Goal: Communication & Community: Answer question/provide support

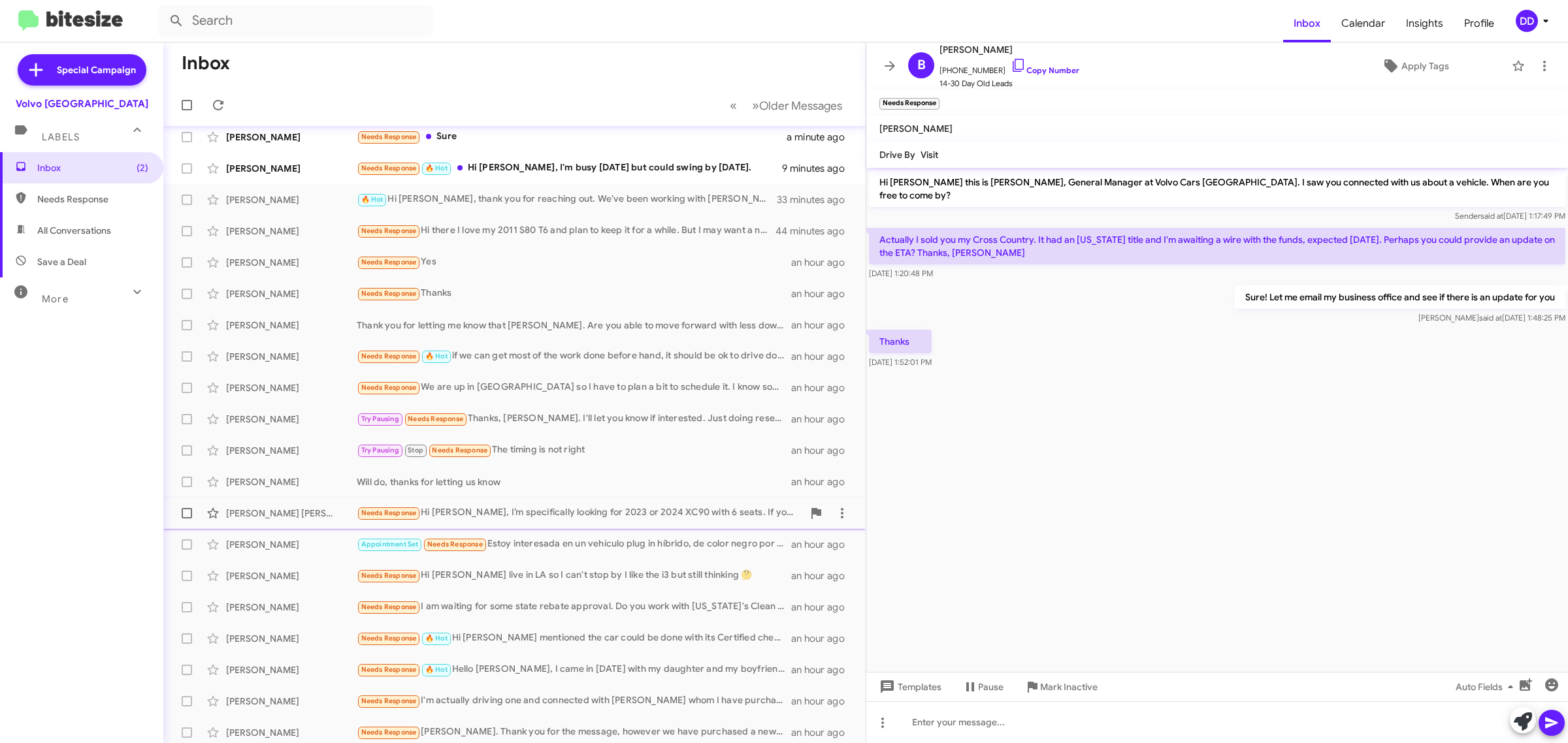
scroll to position [14, 0]
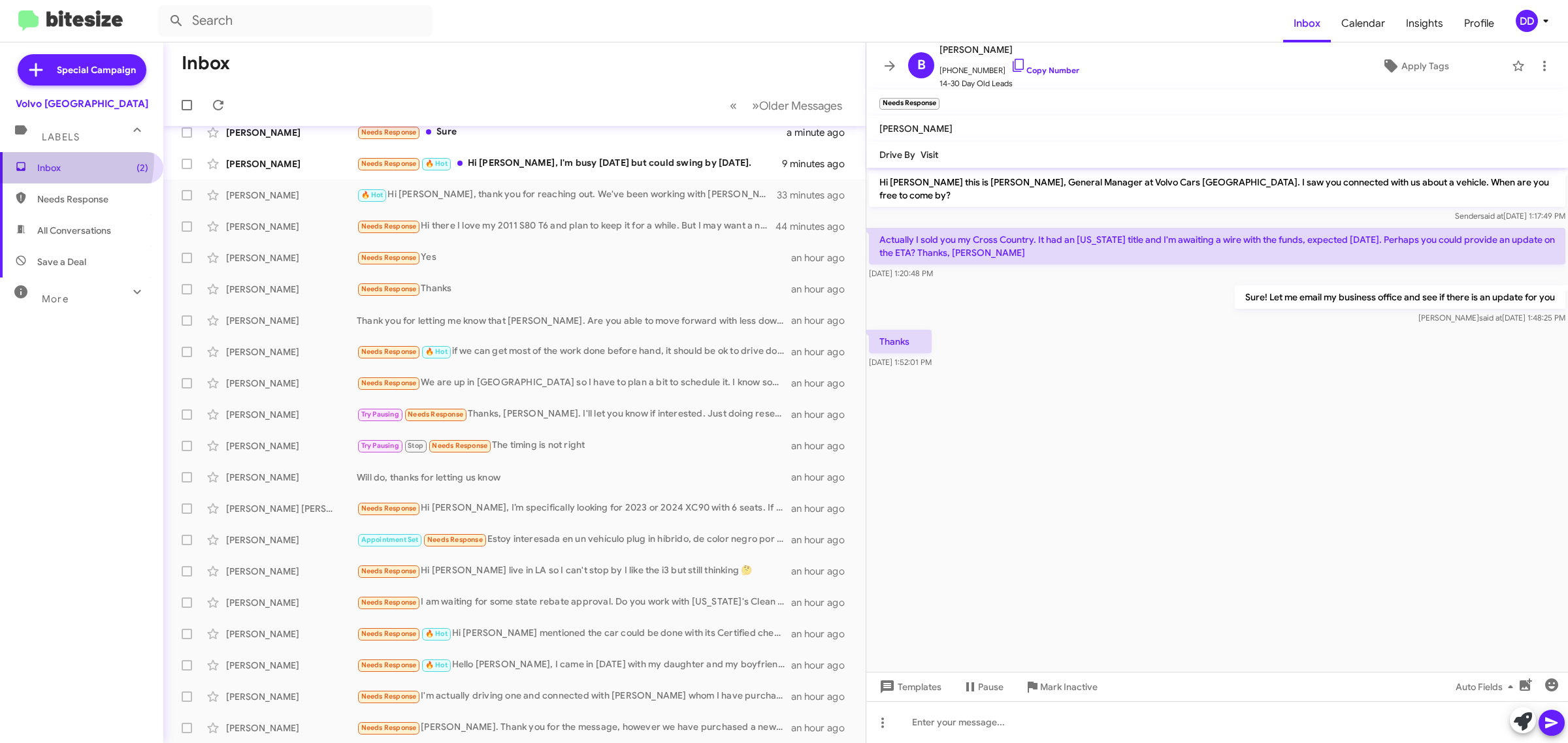
click at [61, 161] on span "Inbox (2)" at bounding box center [81, 168] width 163 height 31
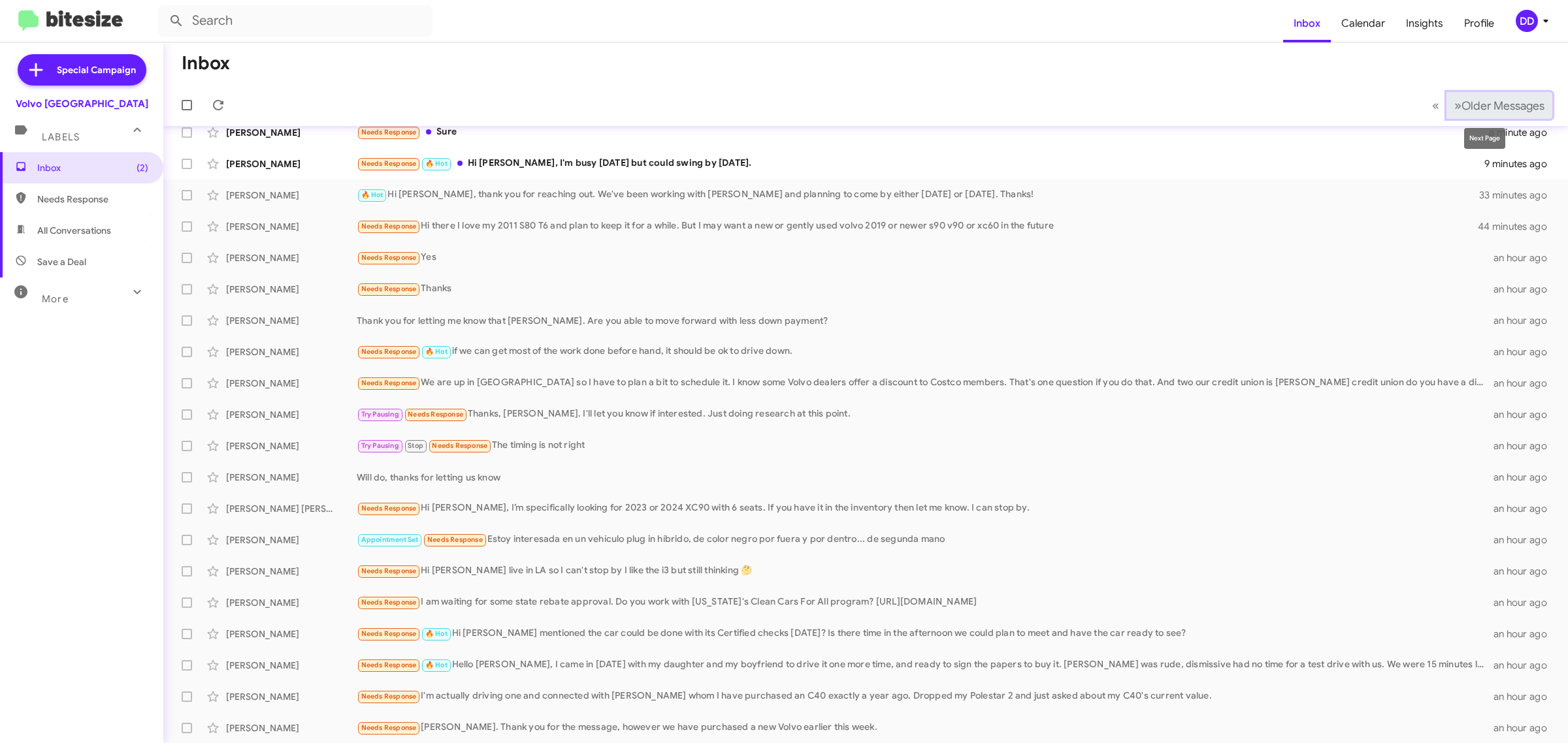
click at [1454, 111] on span "»" at bounding box center [1457, 105] width 7 height 17
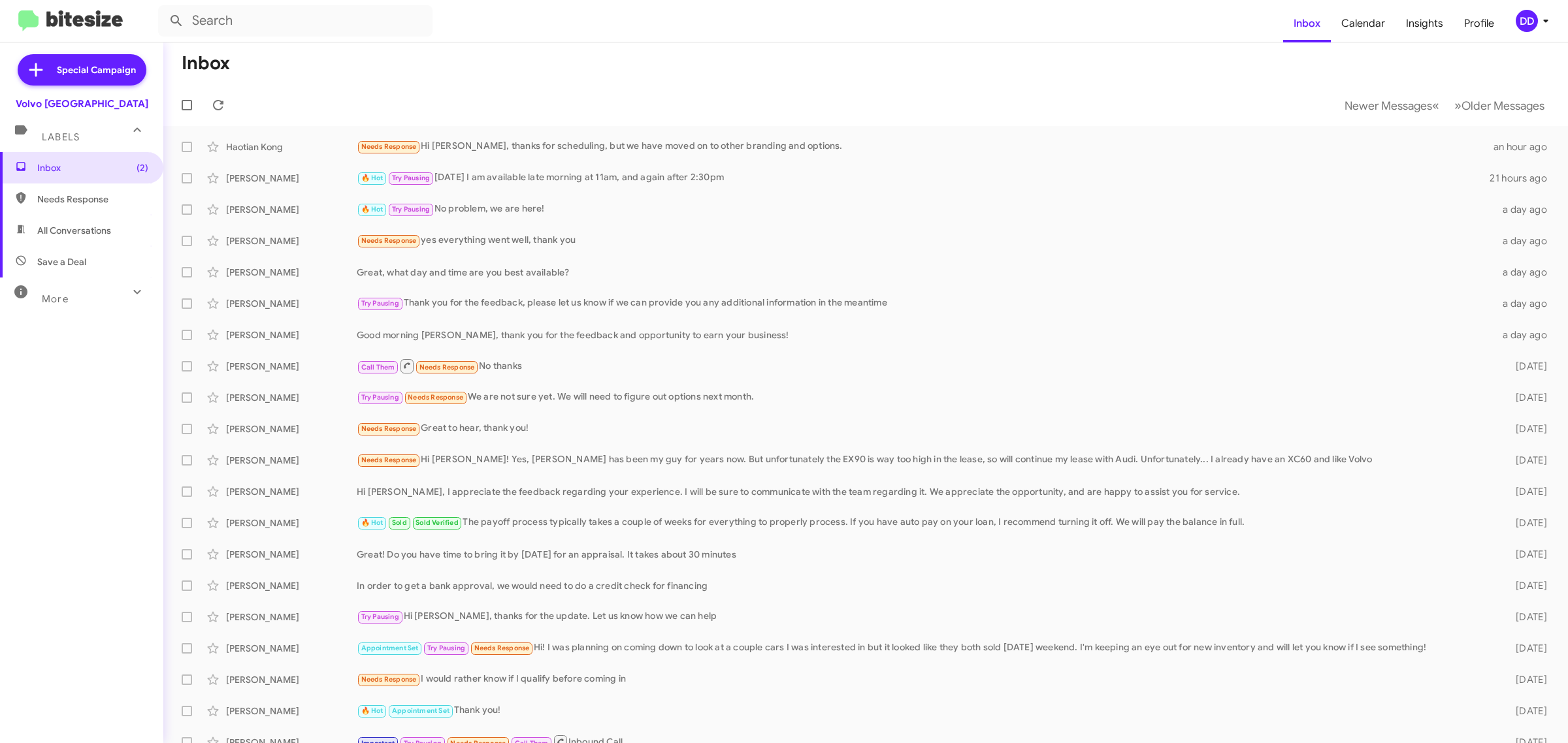
click at [1384, 90] on mat-toolbar-row "Newer Messages « Previous » Next Older Messages" at bounding box center [865, 105] width 1404 height 42
click at [1375, 109] on span "Newer Messages" at bounding box center [1388, 105] width 87 height 14
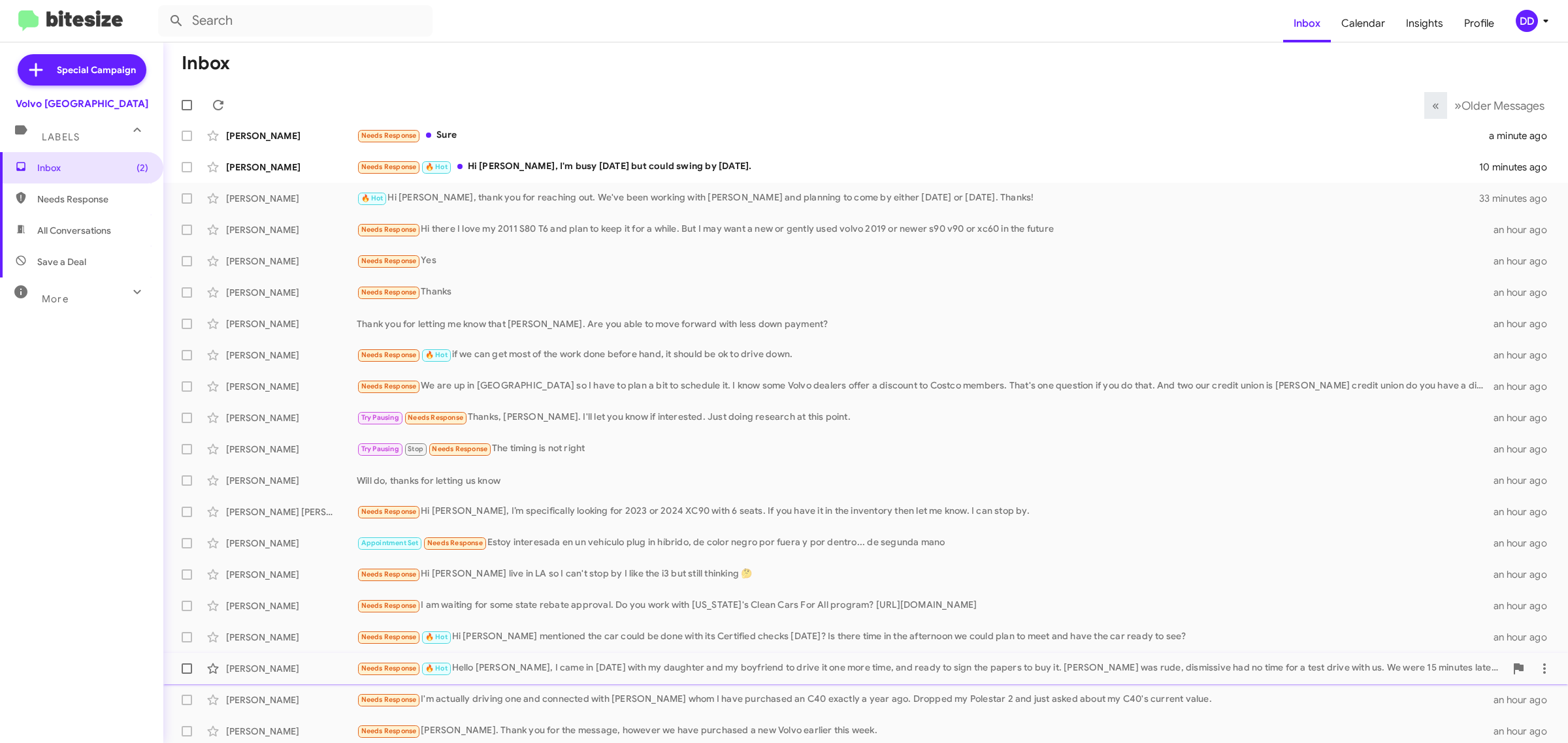
scroll to position [14, 0]
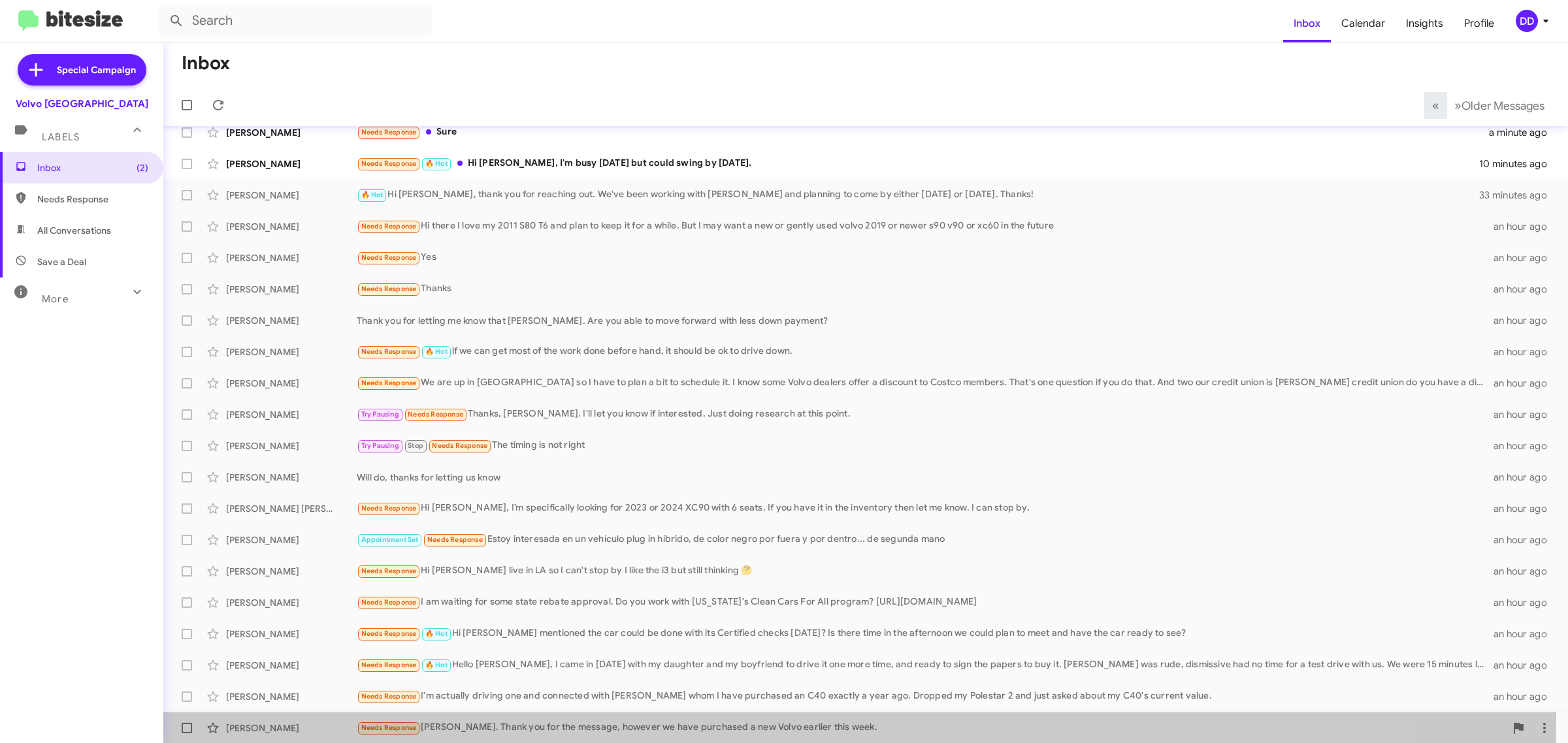
click at [491, 716] on div "Jan Barker Needs Response David. Thank you for the message, however we have pur…" at bounding box center [865, 728] width 1384 height 26
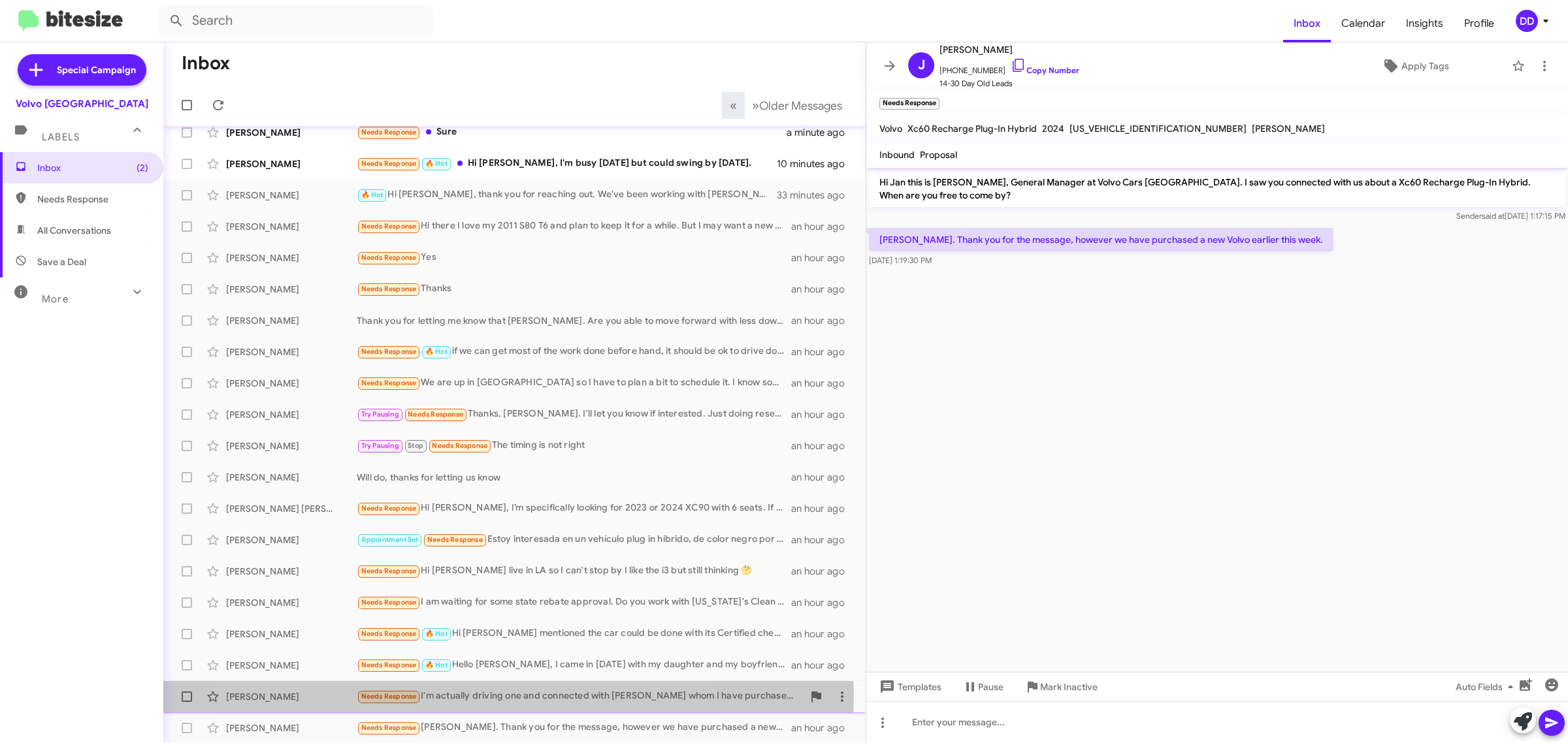
click at [453, 696] on div "Needs Response I'm actually driving one and connected with Tex whom I have purc…" at bounding box center [579, 697] width 446 height 15
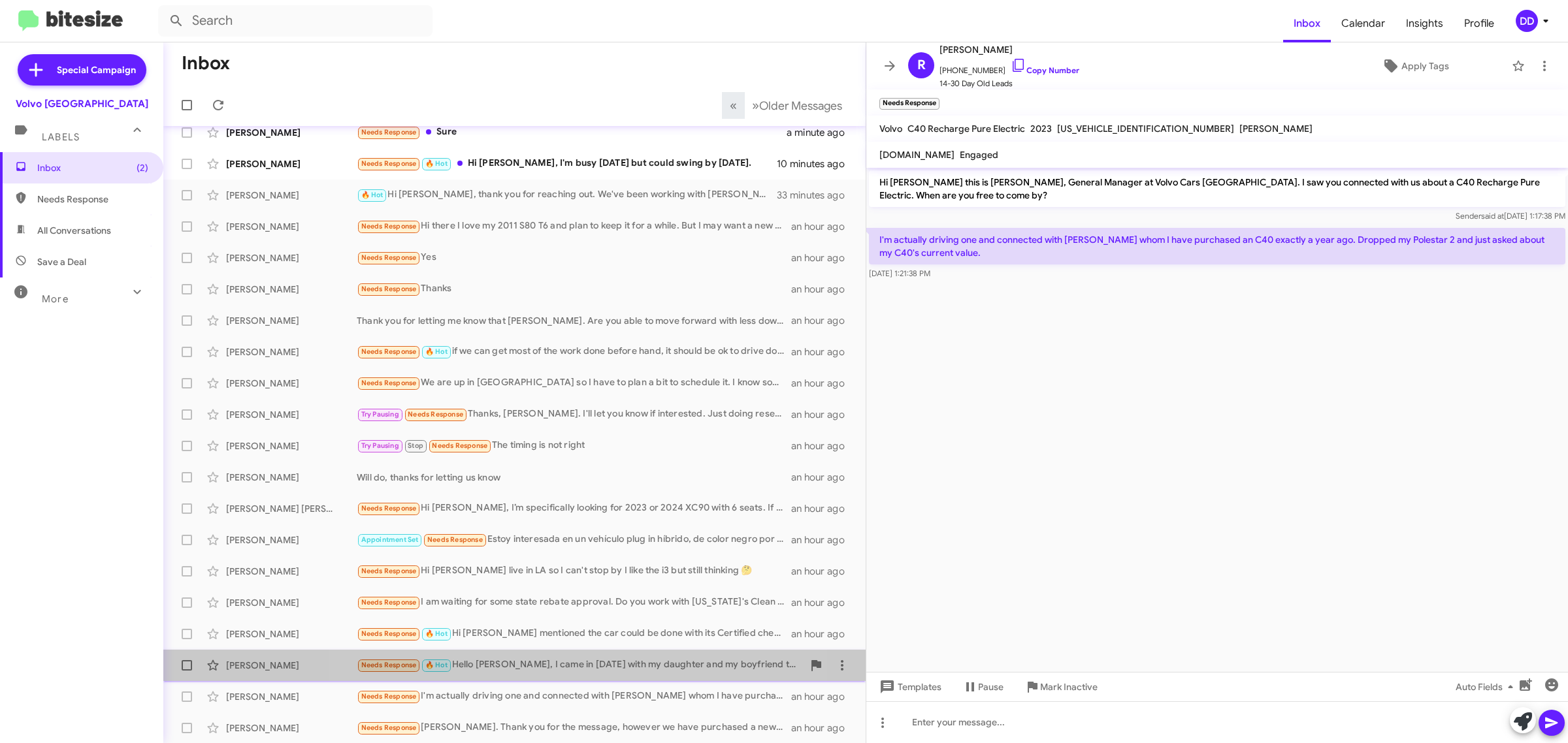
click at [569, 668] on div "Needs Response 🔥 Hot Hello David, I came in on Saturday with my daughter and my…" at bounding box center [579, 666] width 446 height 15
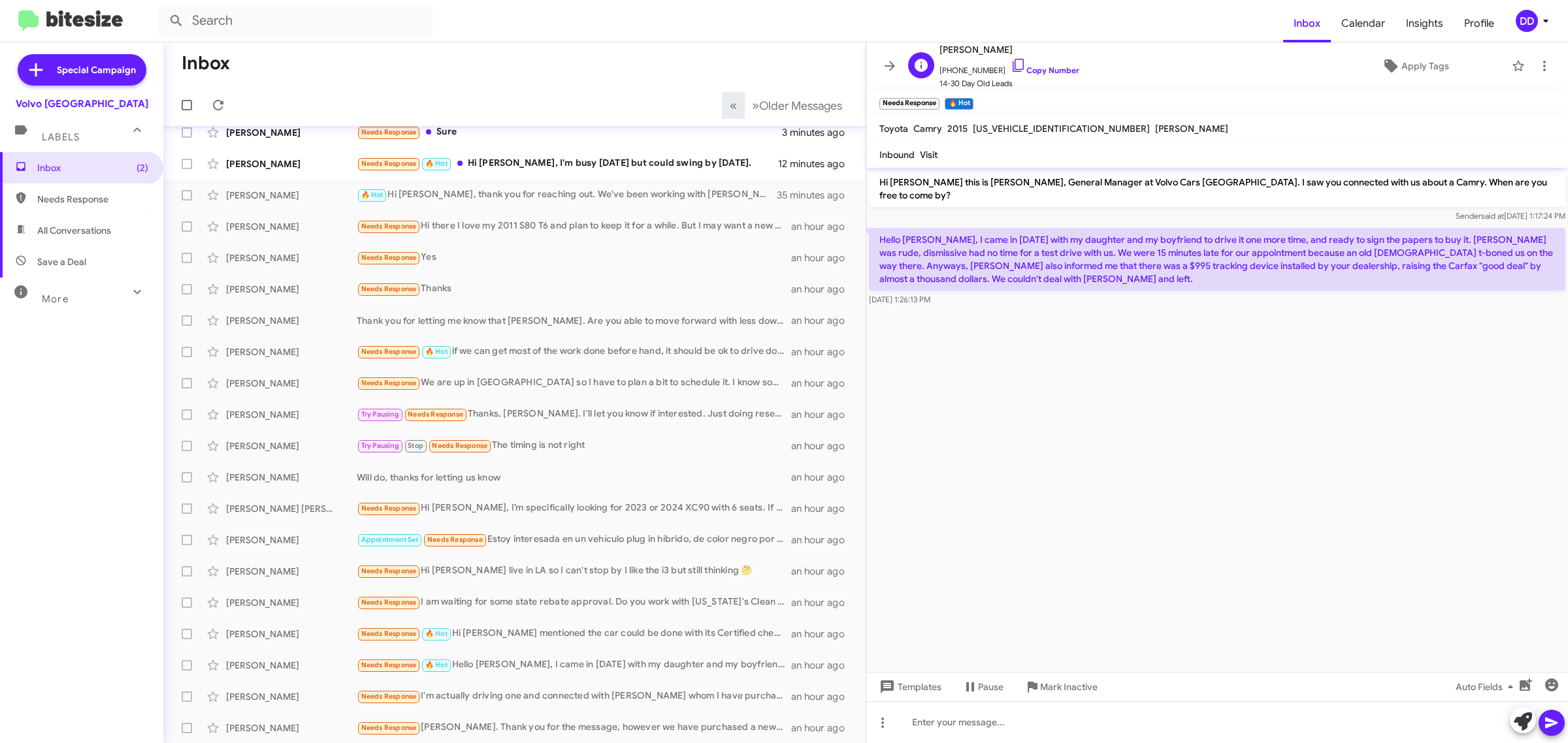
click at [1039, 63] on span "+13035896365 Copy Number" at bounding box center [1009, 67] width 140 height 20
click at [1044, 74] on link "Copy Number" at bounding box center [1045, 70] width 68 height 10
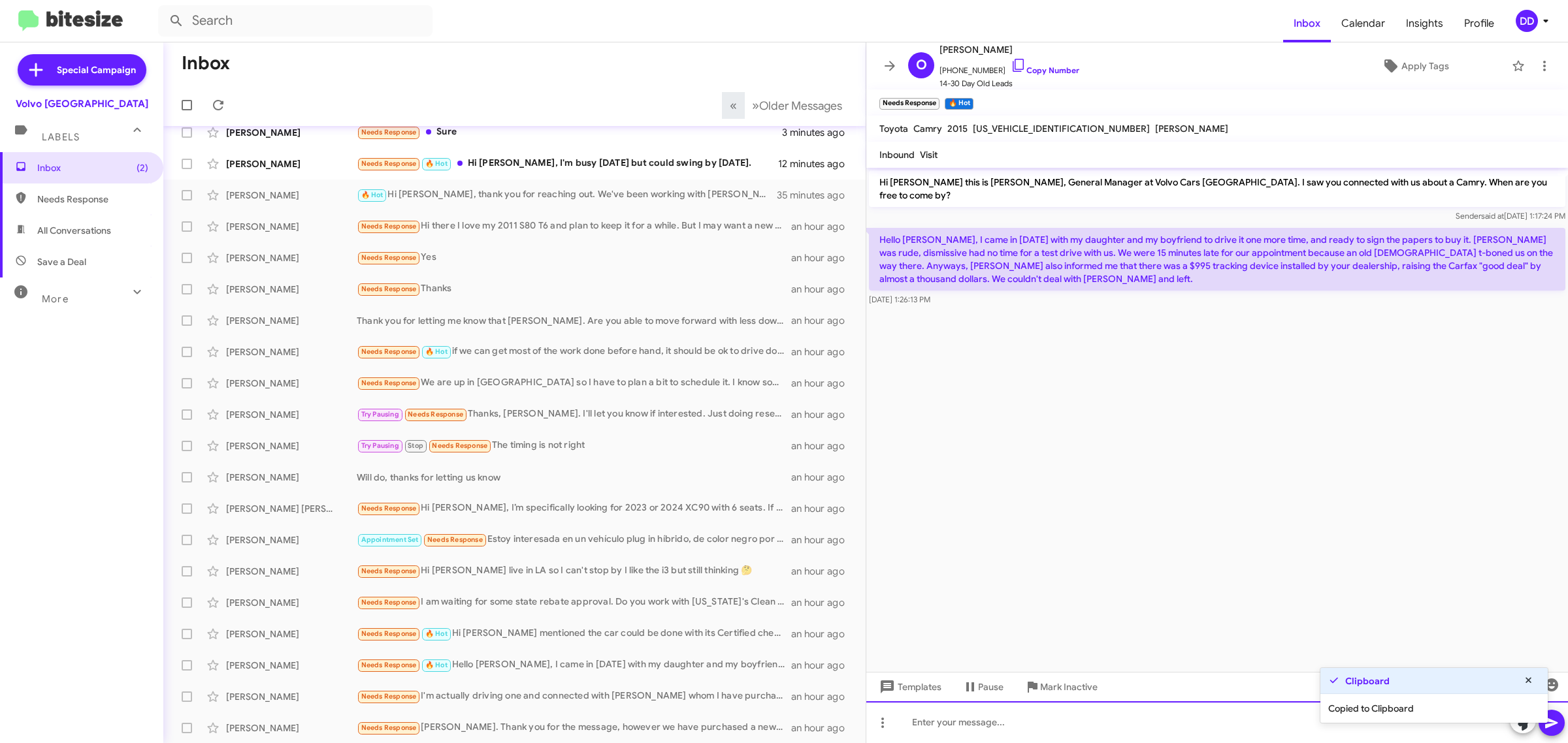
click at [1166, 729] on div at bounding box center [1216, 722] width 701 height 42
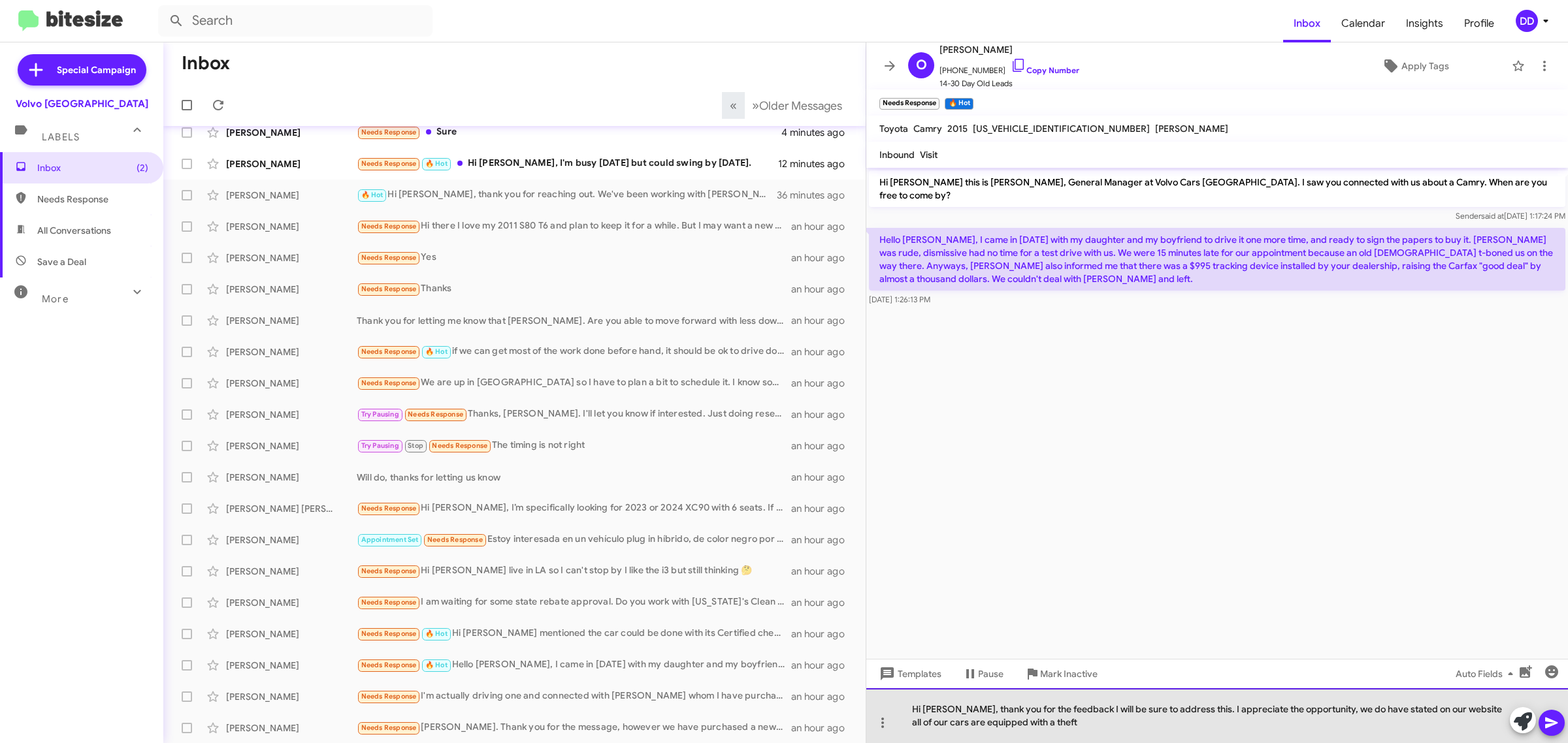
click at [913, 723] on div "Hi Olga, thank you for the feedback I will be sure to address this. I appreciat…" at bounding box center [1216, 716] width 701 height 55
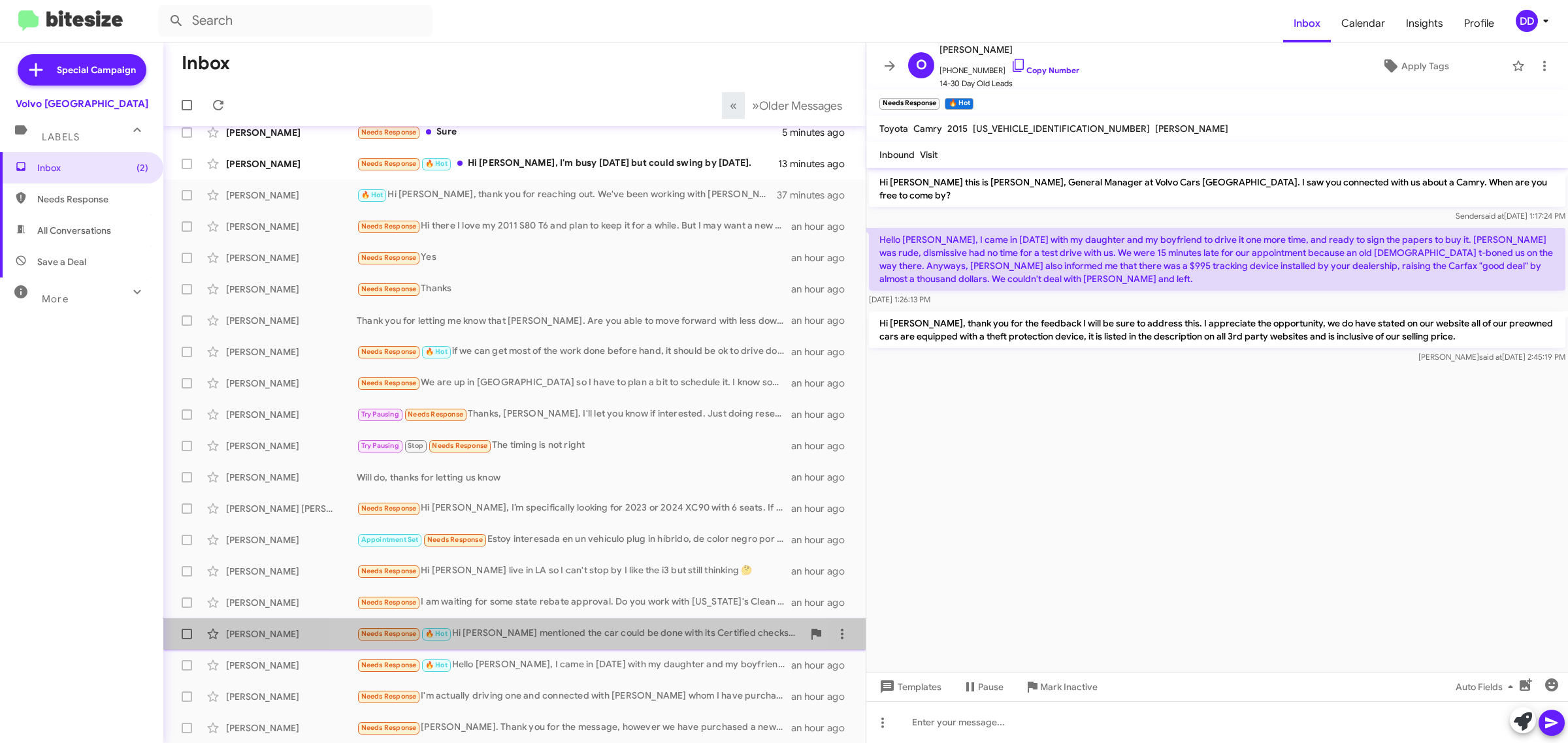
click at [569, 635] on div "Needs Response 🔥 Hot Hi David, Mike mentioned the car could be done with its Ce…" at bounding box center [579, 634] width 446 height 15
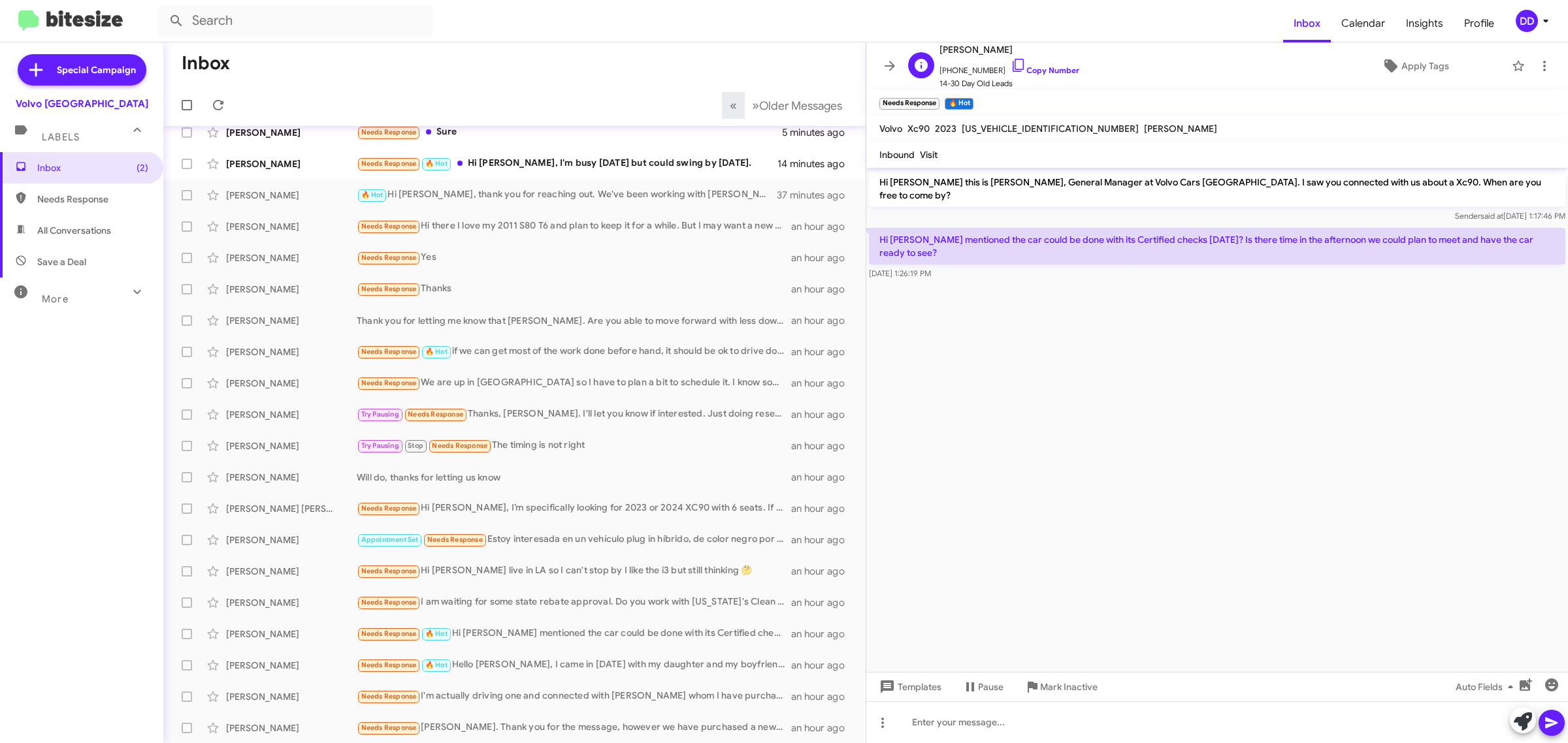
click at [1040, 63] on span "+16786623110 Copy Number" at bounding box center [1009, 67] width 140 height 20
click at [1040, 66] on link "Copy Number" at bounding box center [1045, 70] width 68 height 10
click at [1168, 471] on cdk-virtual-scroll-viewport "Hi James this is David Dupart, General Manager at Volvo Cars Palo Alto. I saw y…" at bounding box center [1216, 419] width 701 height 504
click at [1262, 715] on div at bounding box center [1216, 722] width 701 height 42
click at [550, 599] on div "Needs Response I am waiting for some state rebate approval. Do you work with Ca…" at bounding box center [579, 603] width 446 height 15
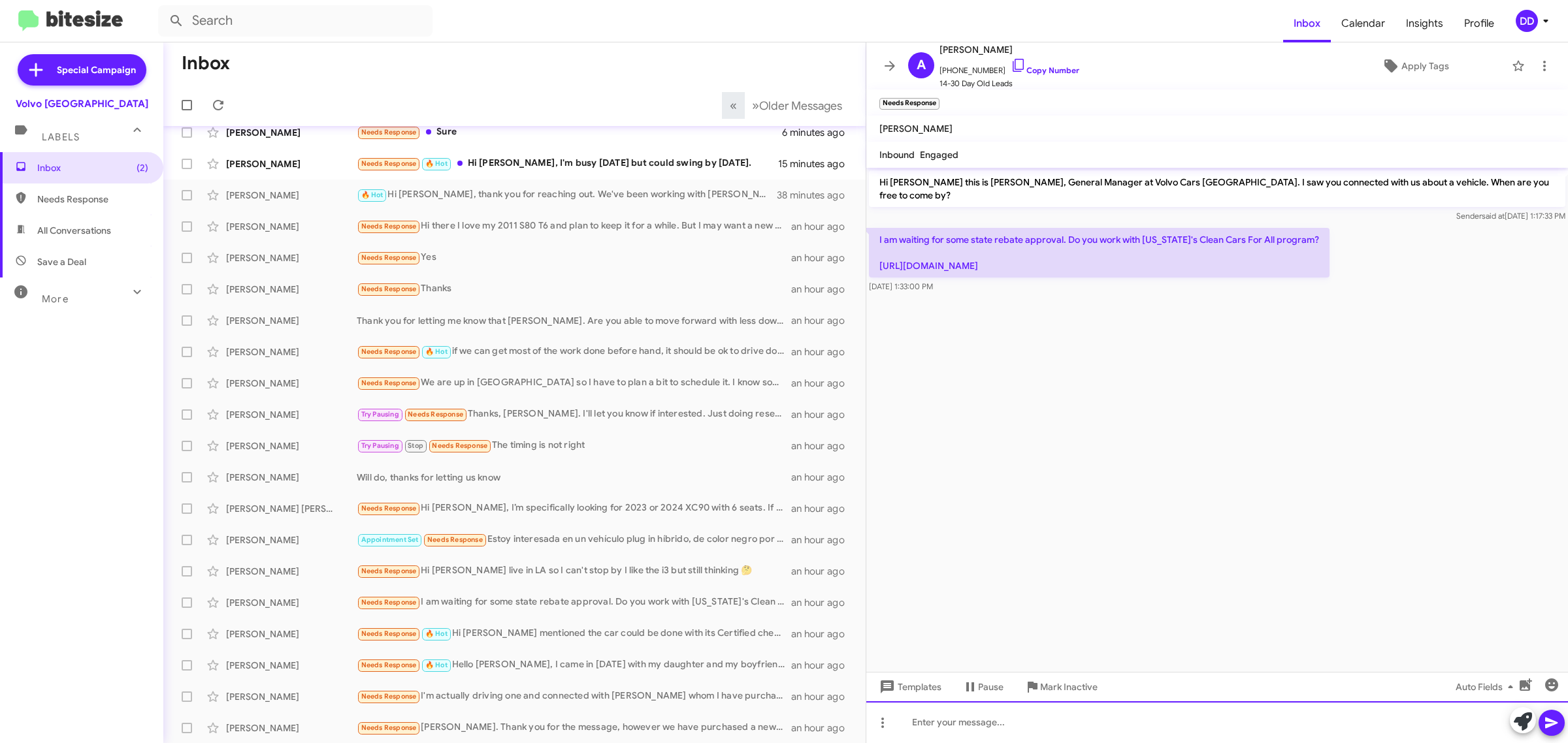
click at [1135, 723] on div at bounding box center [1216, 722] width 701 height 42
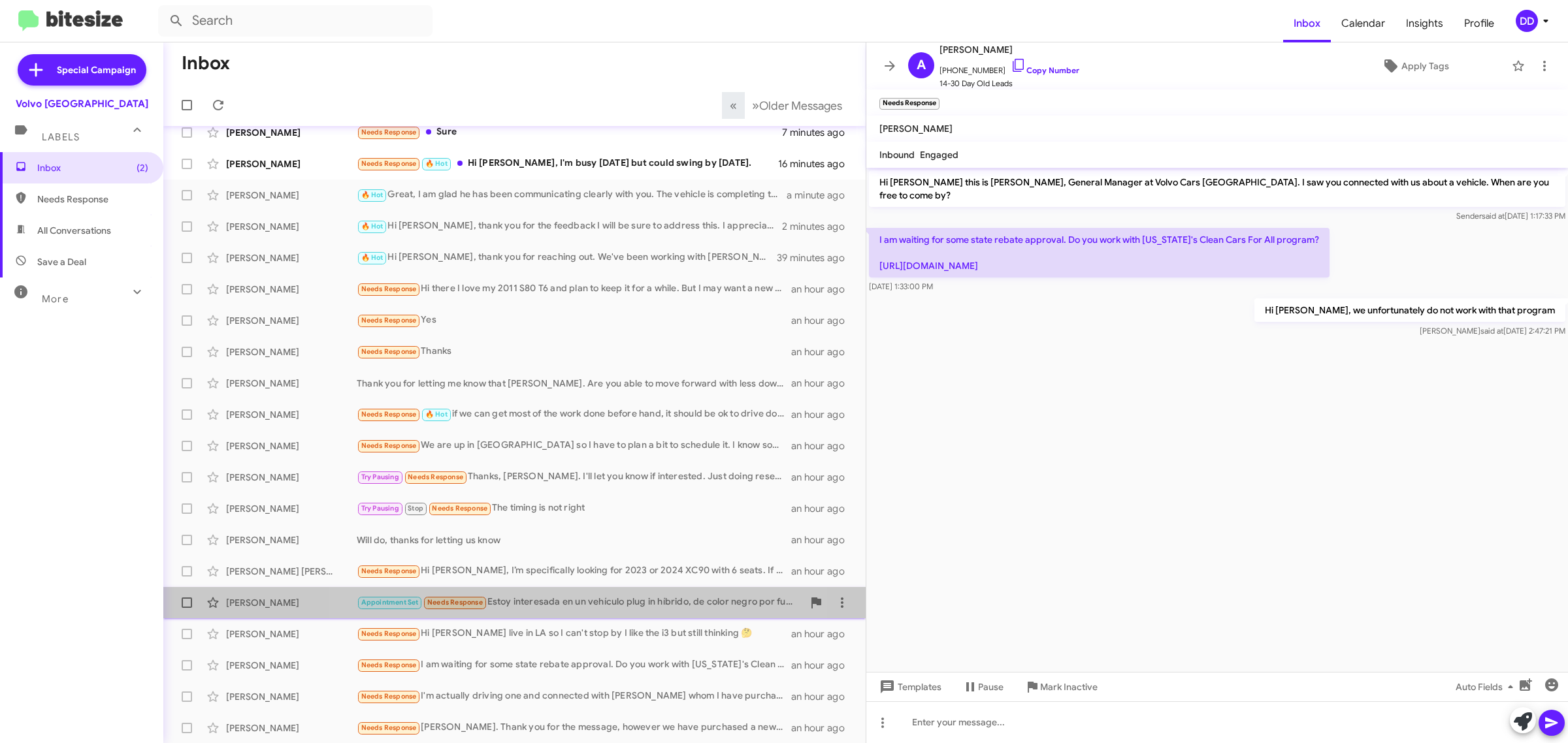
click at [562, 600] on div "Appointment Set Needs Response Estoy interesada en un vehículo plug in híbrido,…" at bounding box center [579, 603] width 446 height 15
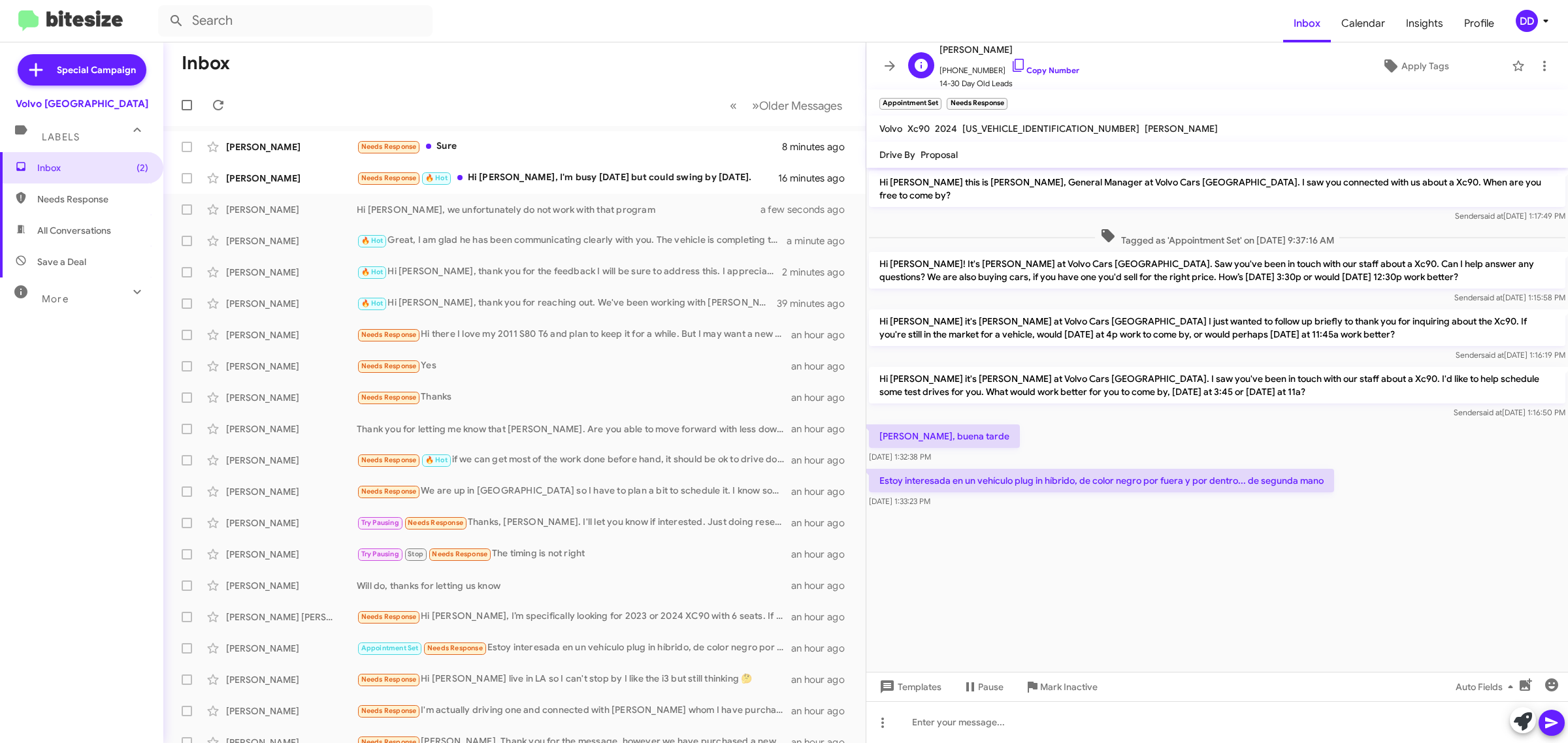
click at [1031, 61] on span "+16503332269 Copy Number" at bounding box center [1009, 67] width 140 height 20
click at [1033, 67] on link "Copy Number" at bounding box center [1045, 70] width 68 height 10
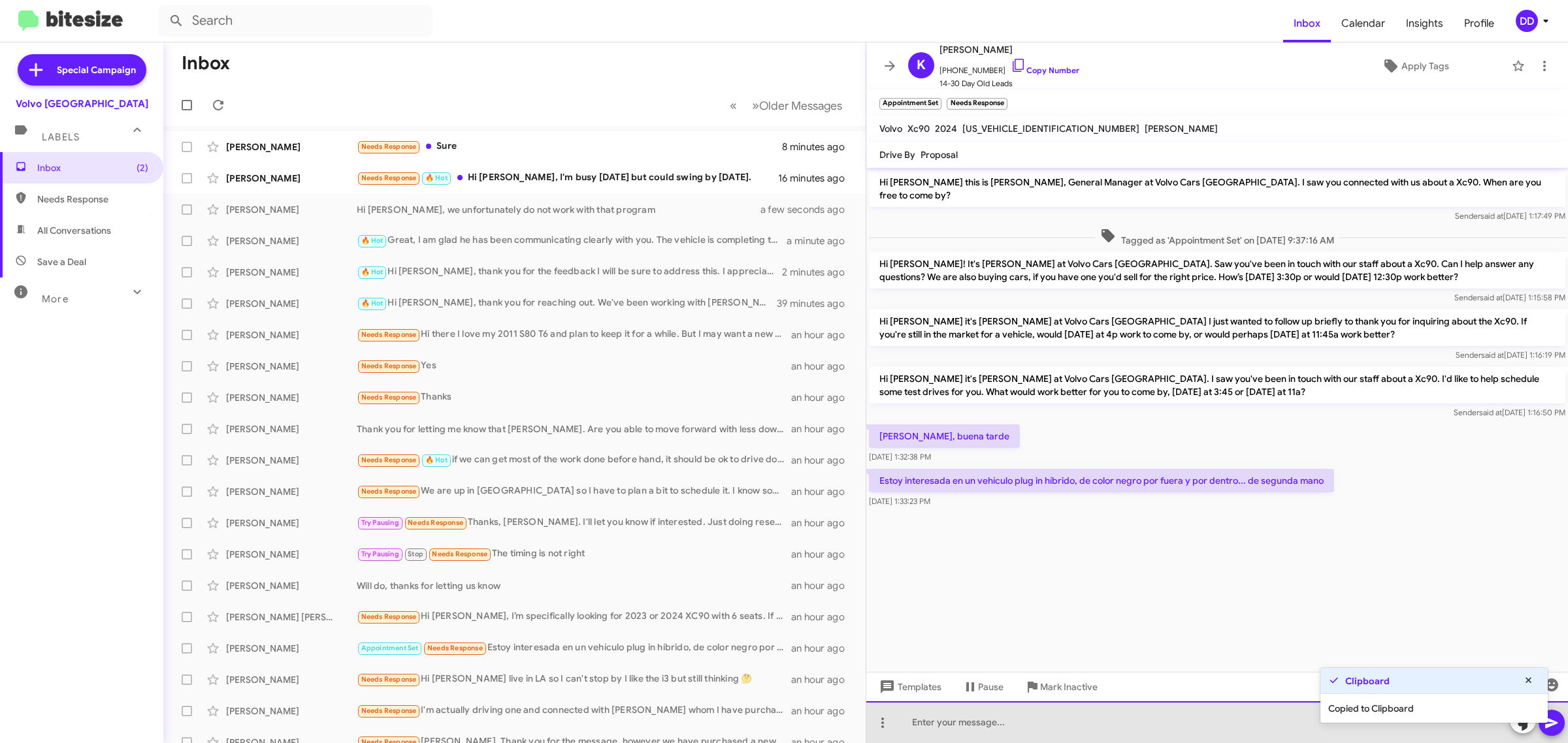
click at [1142, 726] on div at bounding box center [1216, 722] width 701 height 42
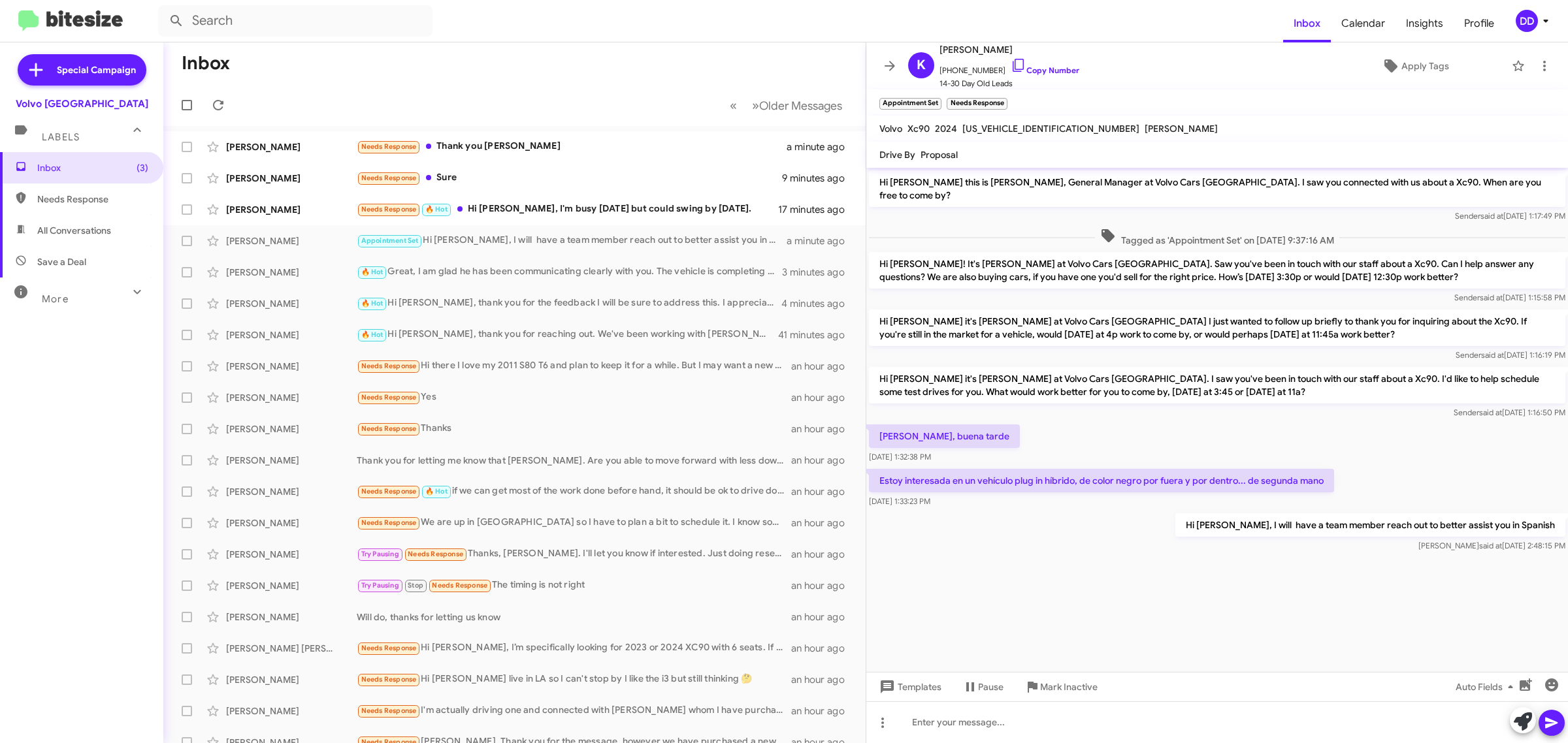
drag, startPoint x: 1304, startPoint y: 474, endPoint x: 1284, endPoint y: 453, distance: 29.0
click at [1284, 466] on div "Estoy interesada en un vehículo plug in híbrido, de color negro por fuera y por…" at bounding box center [1216, 488] width 701 height 45
click at [1275, 469] on p "Estoy interesada en un vehículo plug in híbrido, de color negro por fuera y por…" at bounding box center [1101, 481] width 465 height 24
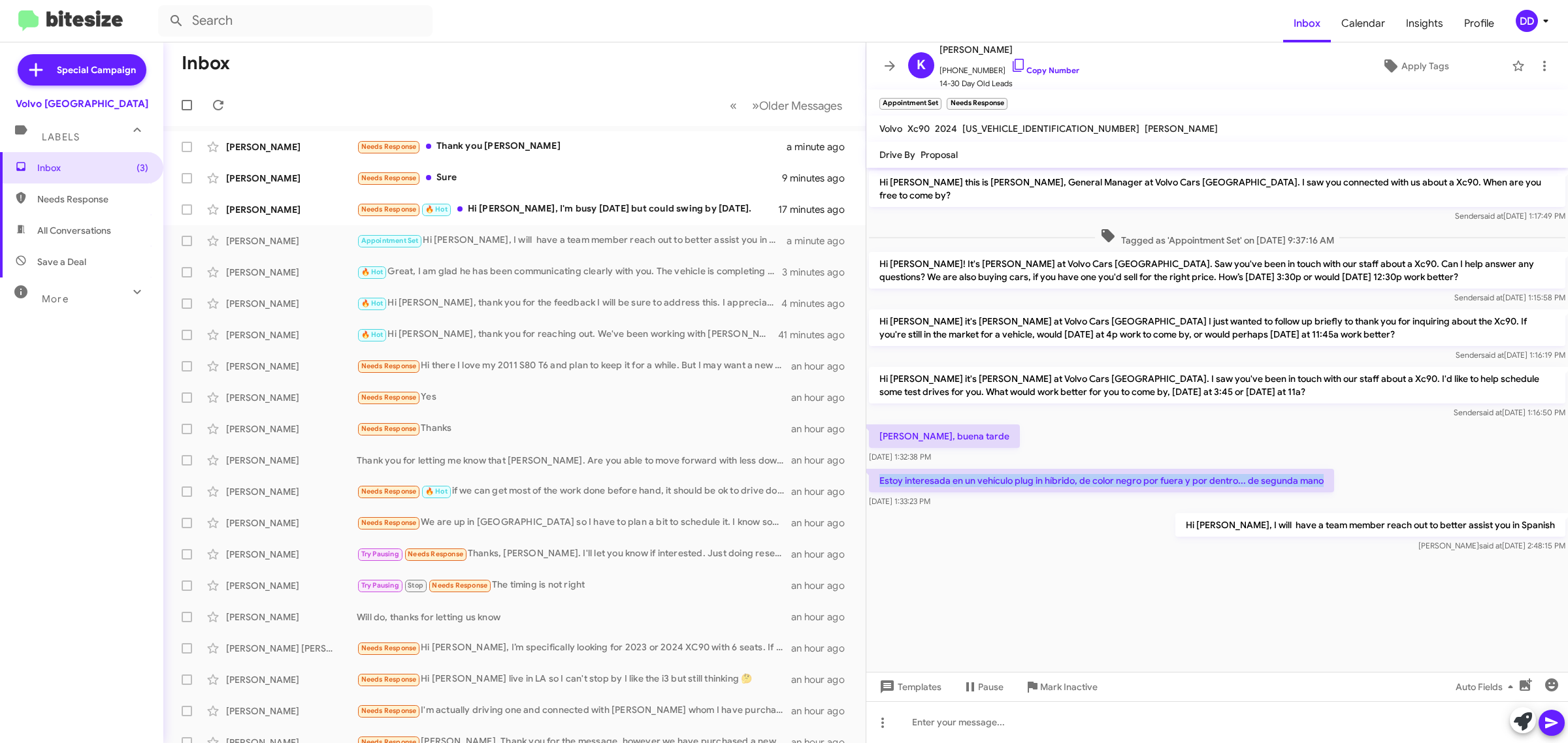
copy p "Estoy interesada en un vehículo plug in híbrido, de color negro por fuera y por…"
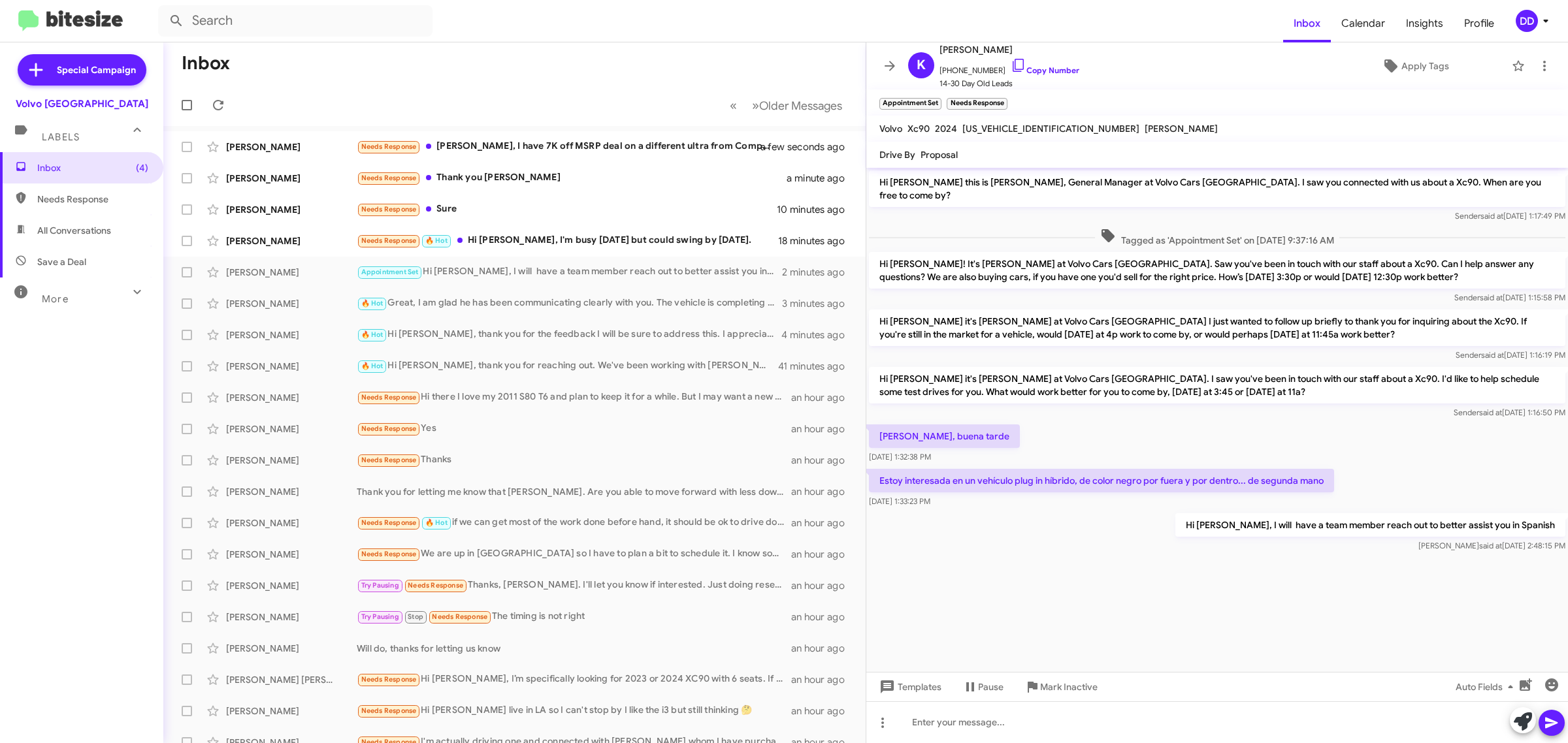
click at [1159, 536] on div "Hi Karen, I will have a team member reach out to better assist you in Spanish D…" at bounding box center [1216, 533] width 701 height 45
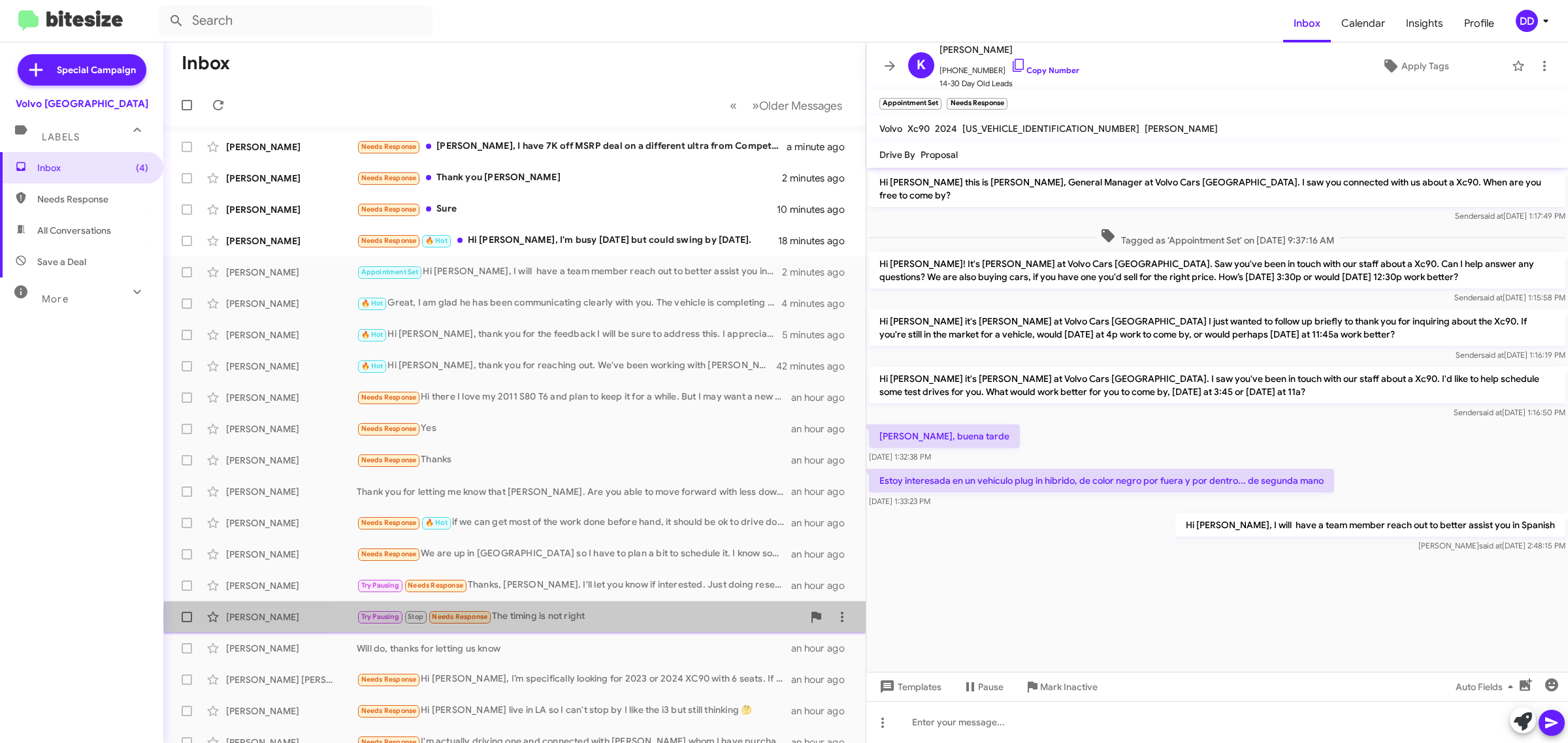
click at [597, 618] on div "Try Pausing Stop Needs Response The timing is not right" at bounding box center [579, 617] width 446 height 15
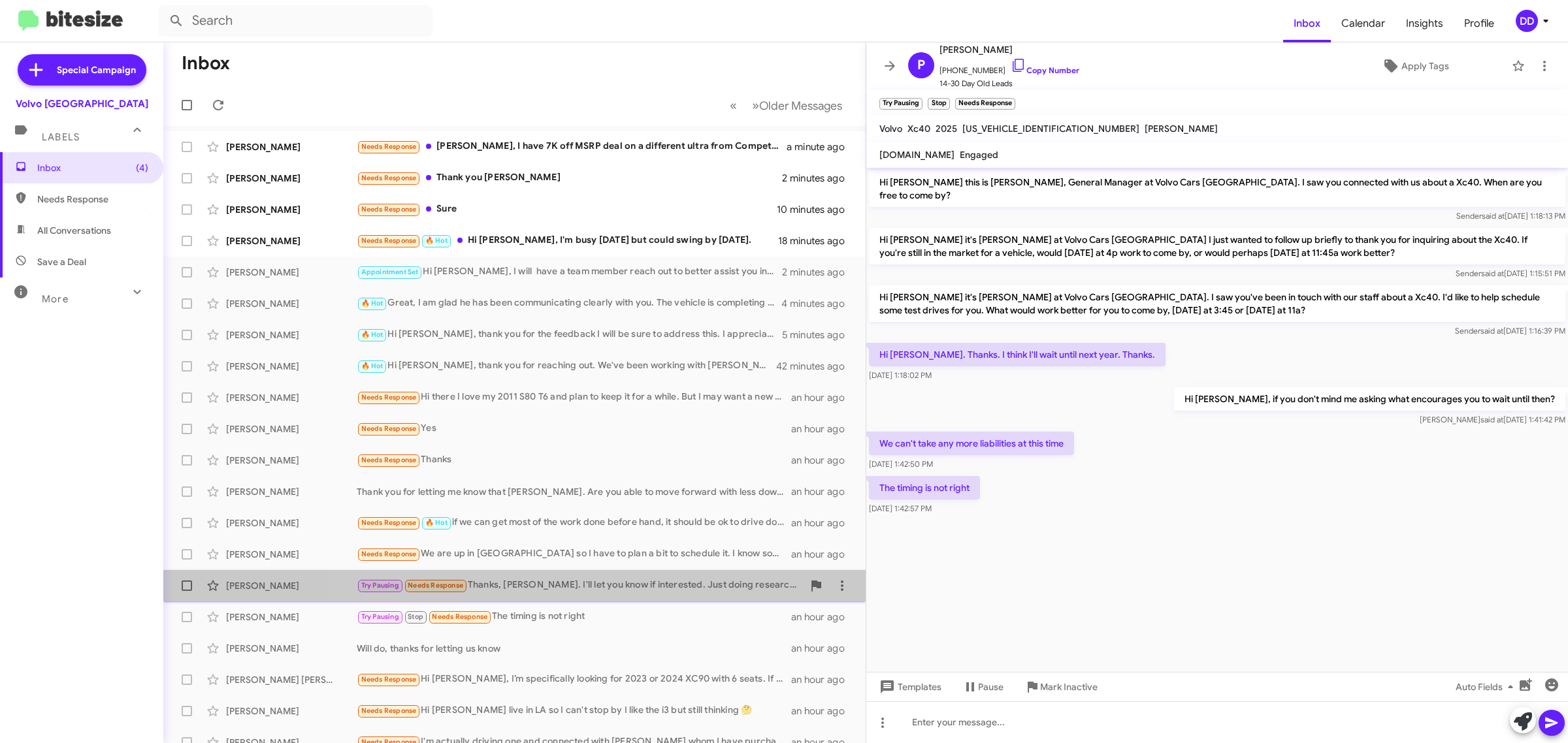
click at [592, 588] on div "Try Pausing Needs Response Thanks, David. I'll let you know if interested. Just…" at bounding box center [579, 586] width 446 height 15
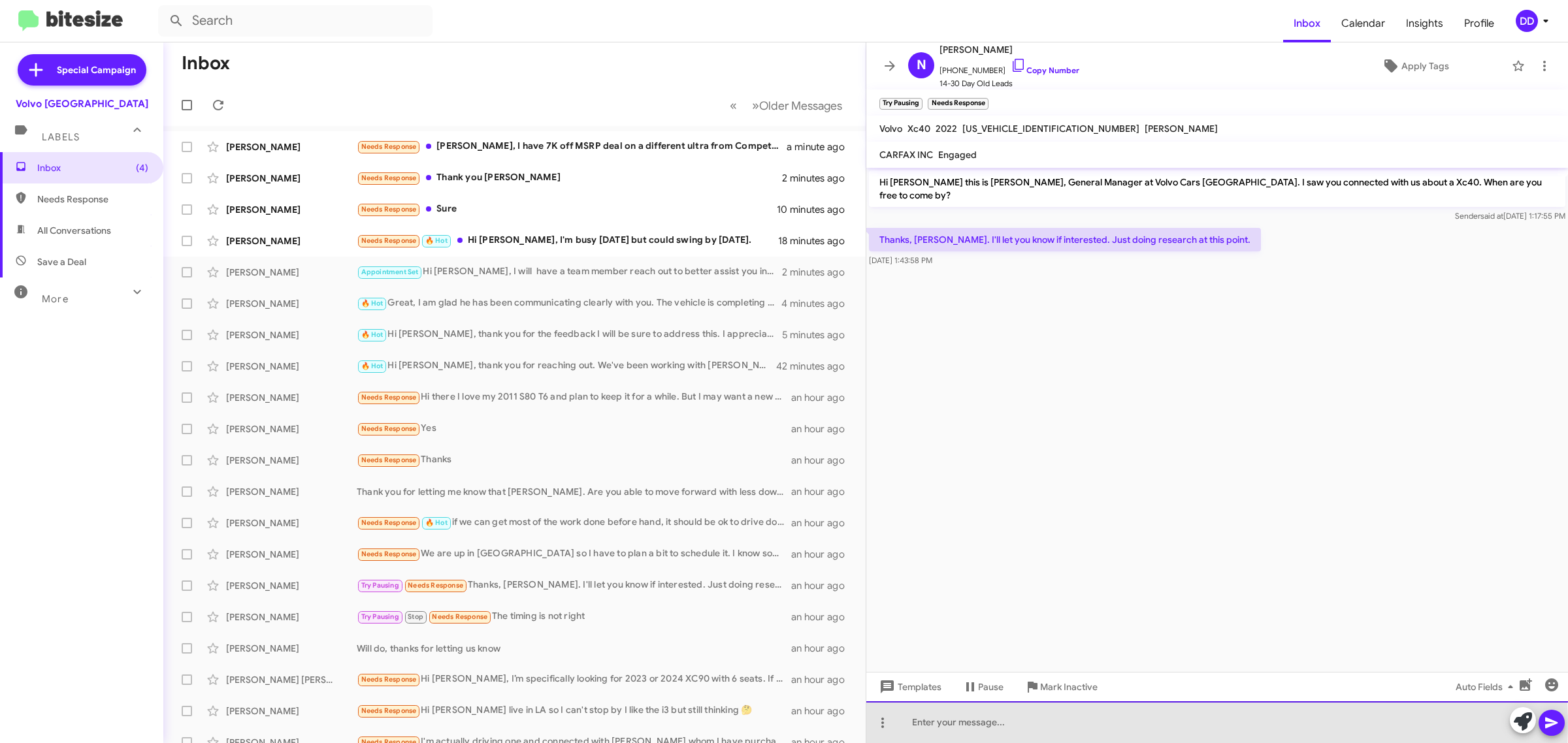
click at [1062, 724] on div at bounding box center [1216, 722] width 701 height 42
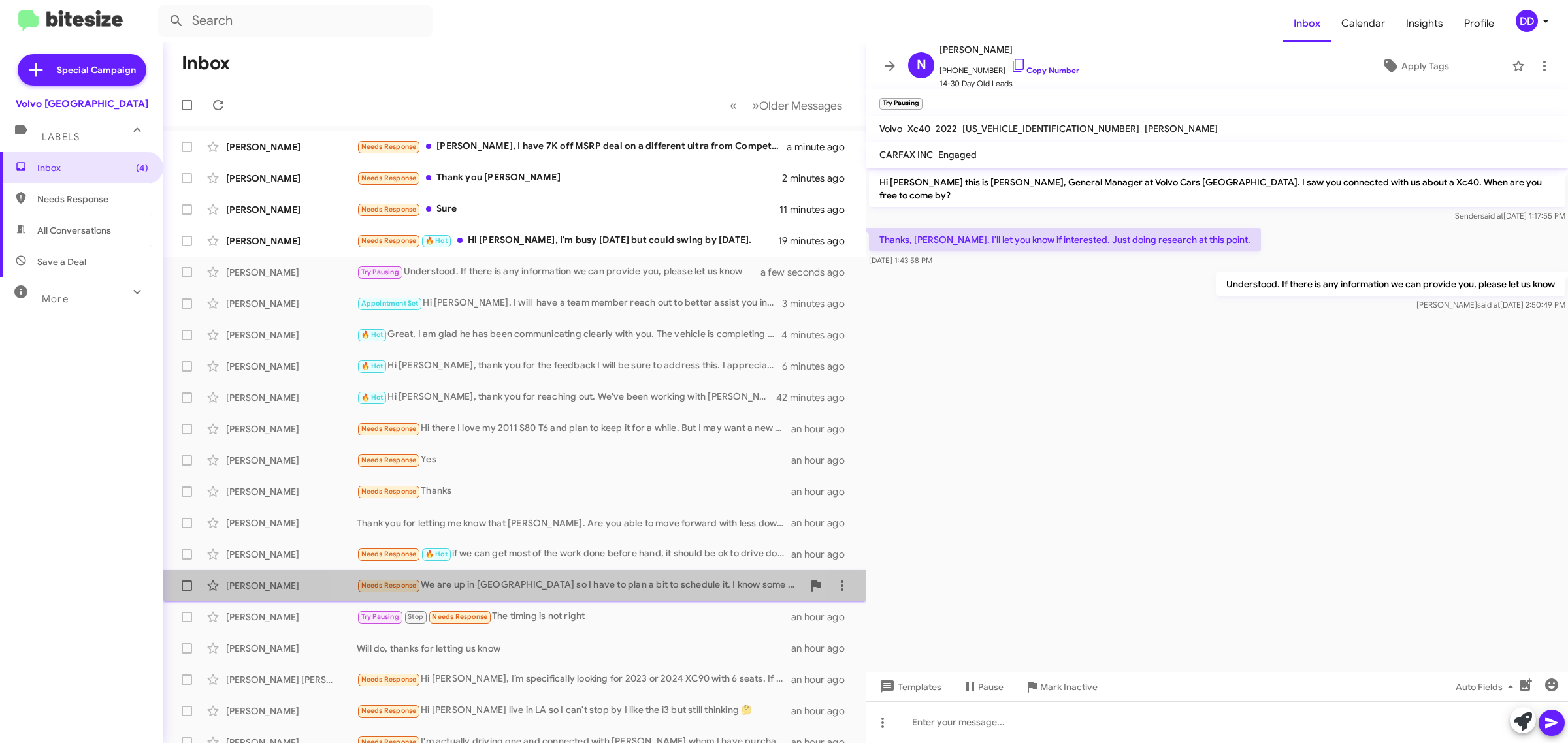
click at [579, 583] on div "Needs Response We are up in [GEOGRAPHIC_DATA] so I have to plan a bit to schedu…" at bounding box center [579, 586] width 446 height 15
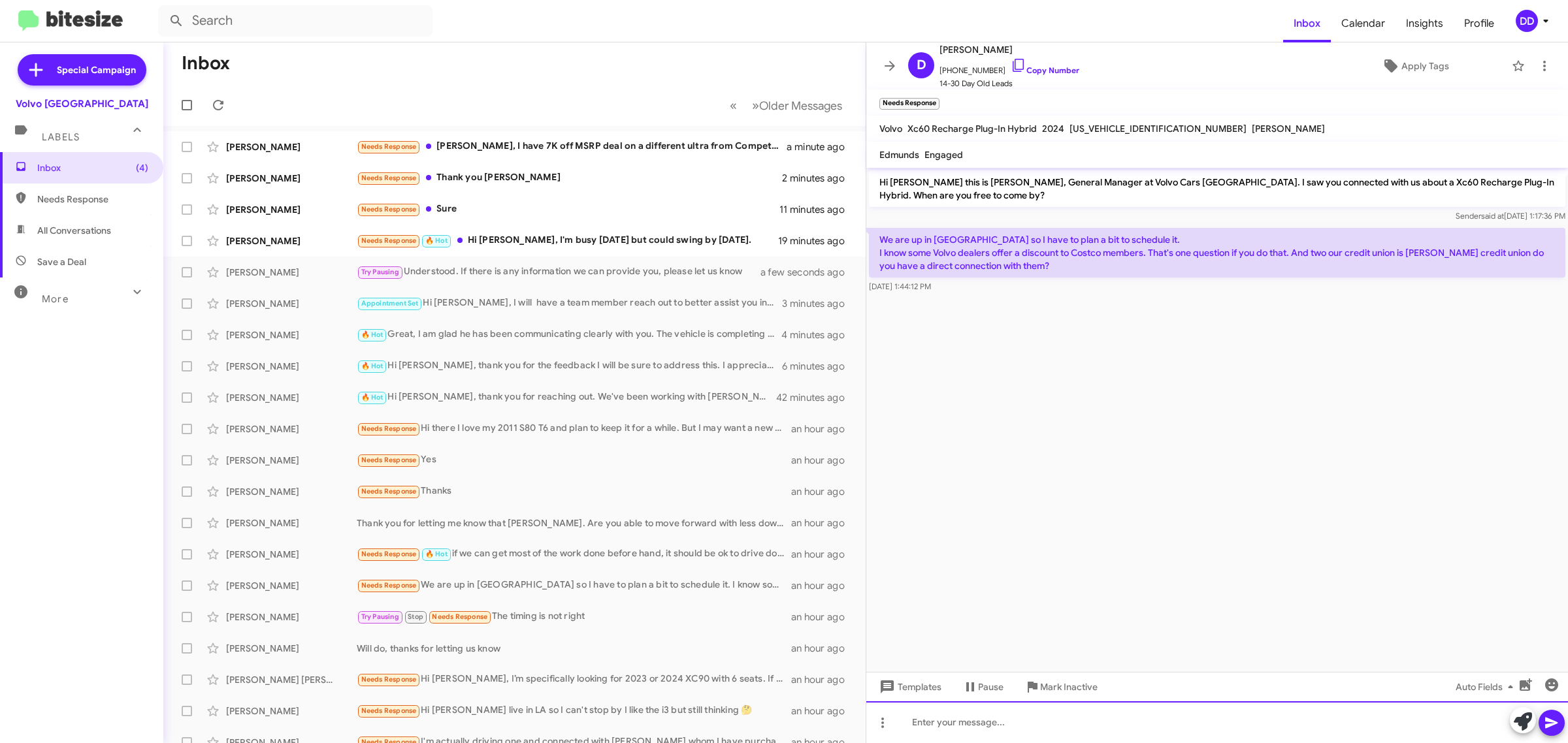
click at [1168, 735] on div at bounding box center [1216, 722] width 701 height 42
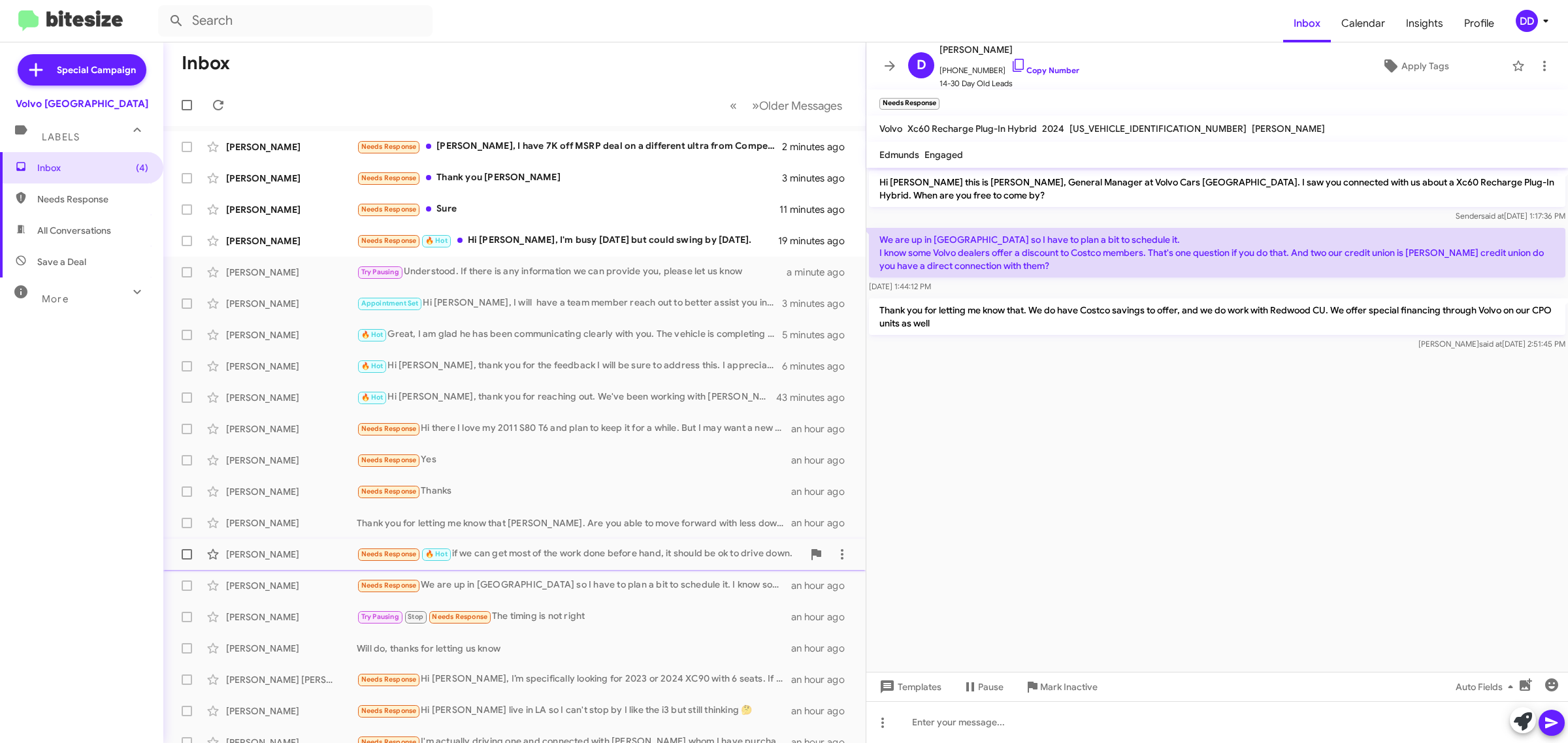
click at [577, 552] on div "Needs Response 🔥 Hot if we can get most of the work done before hand, it should…" at bounding box center [579, 554] width 446 height 15
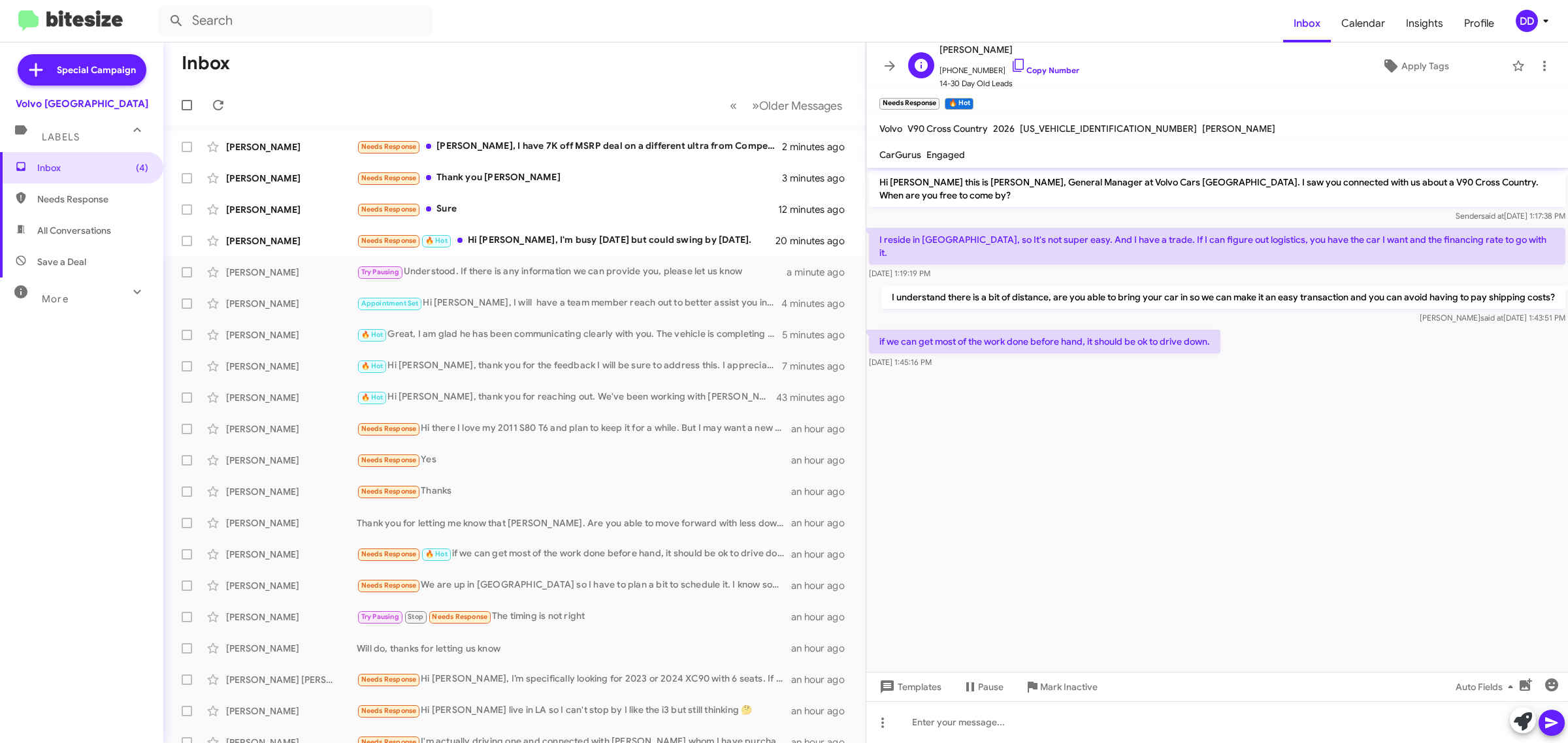
click at [1044, 65] on span "+14152796647 Copy Number" at bounding box center [1009, 67] width 140 height 20
click at [1184, 715] on div at bounding box center [1216, 722] width 701 height 42
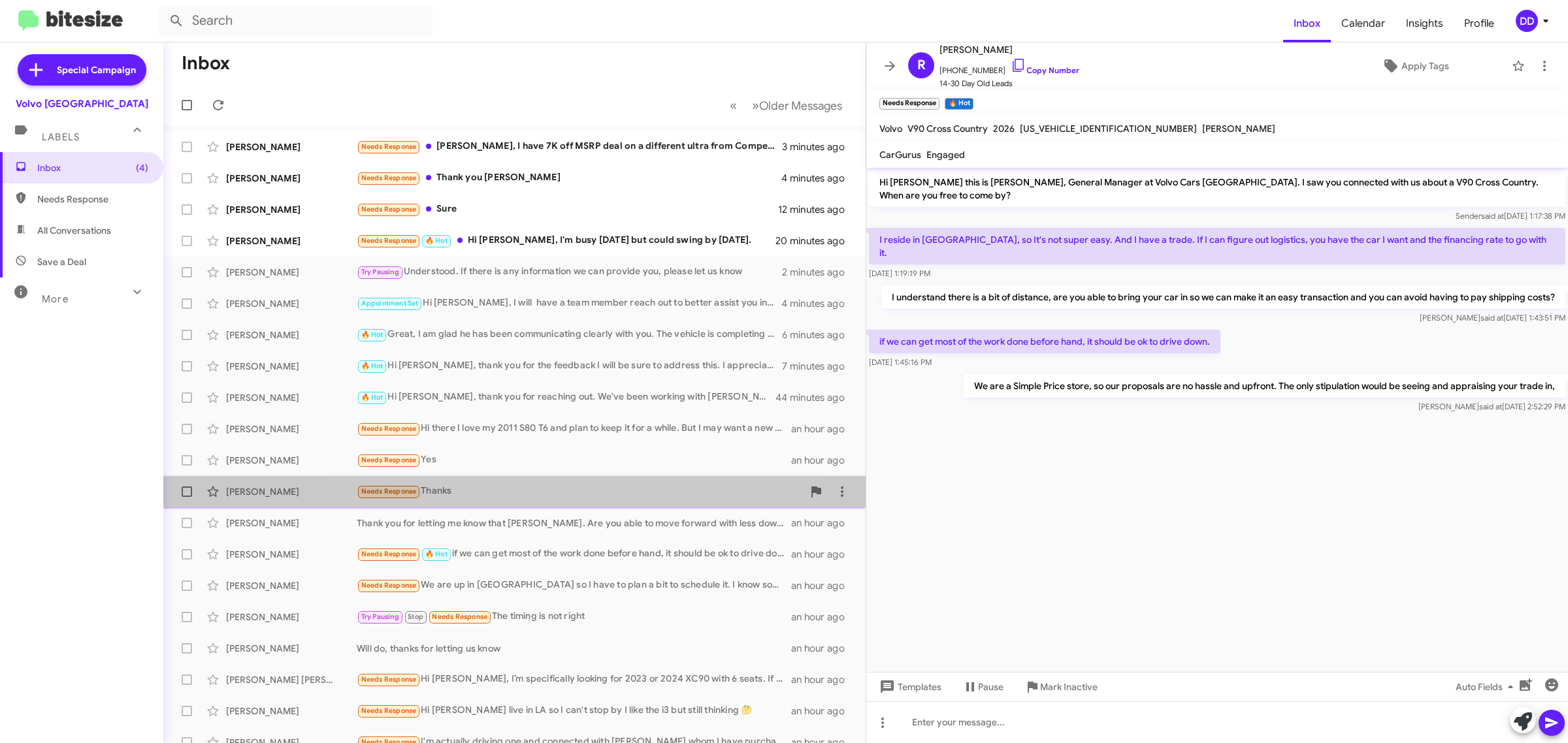
click at [526, 488] on div "Needs Response Thanks" at bounding box center [579, 491] width 446 height 15
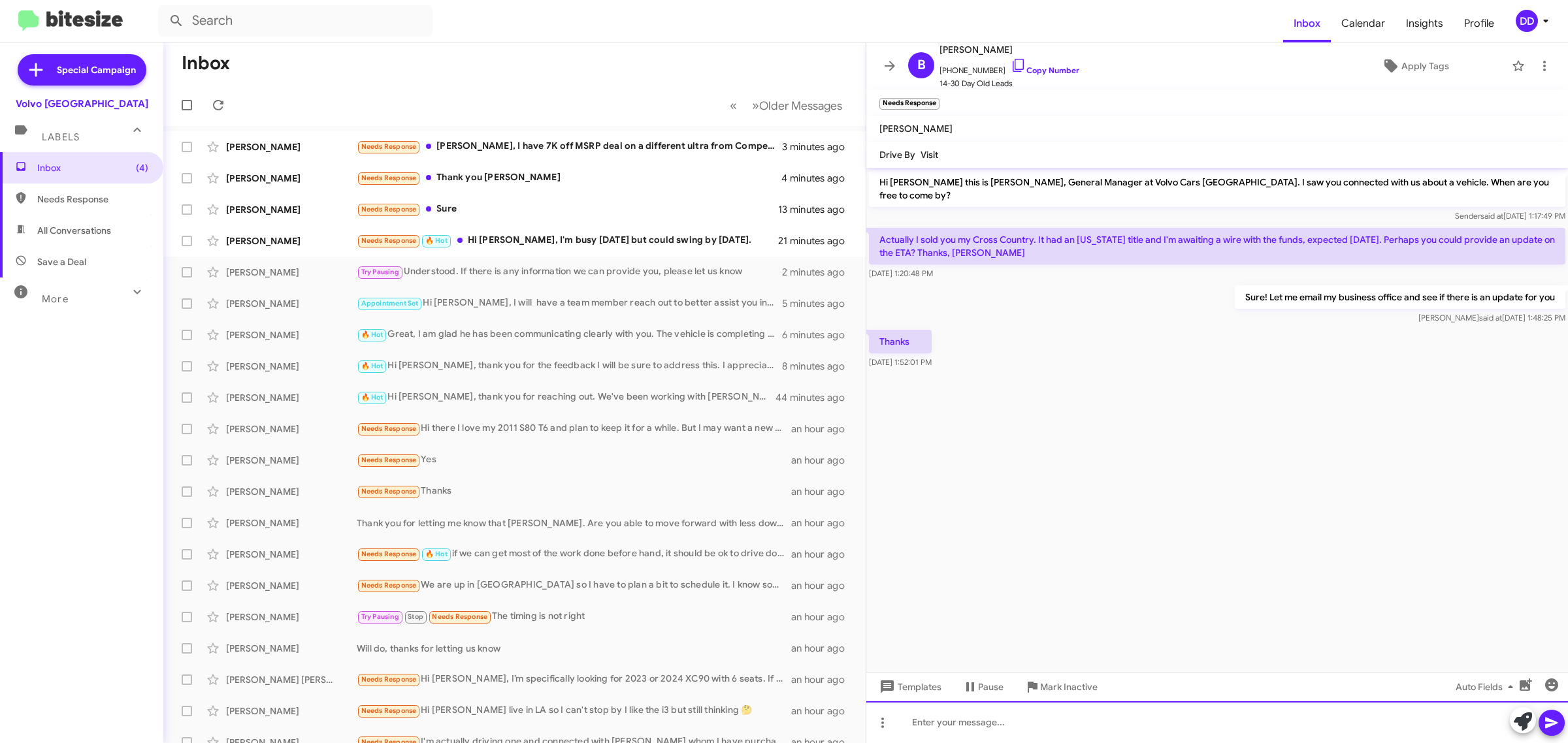
click at [1194, 712] on div at bounding box center [1216, 722] width 701 height 42
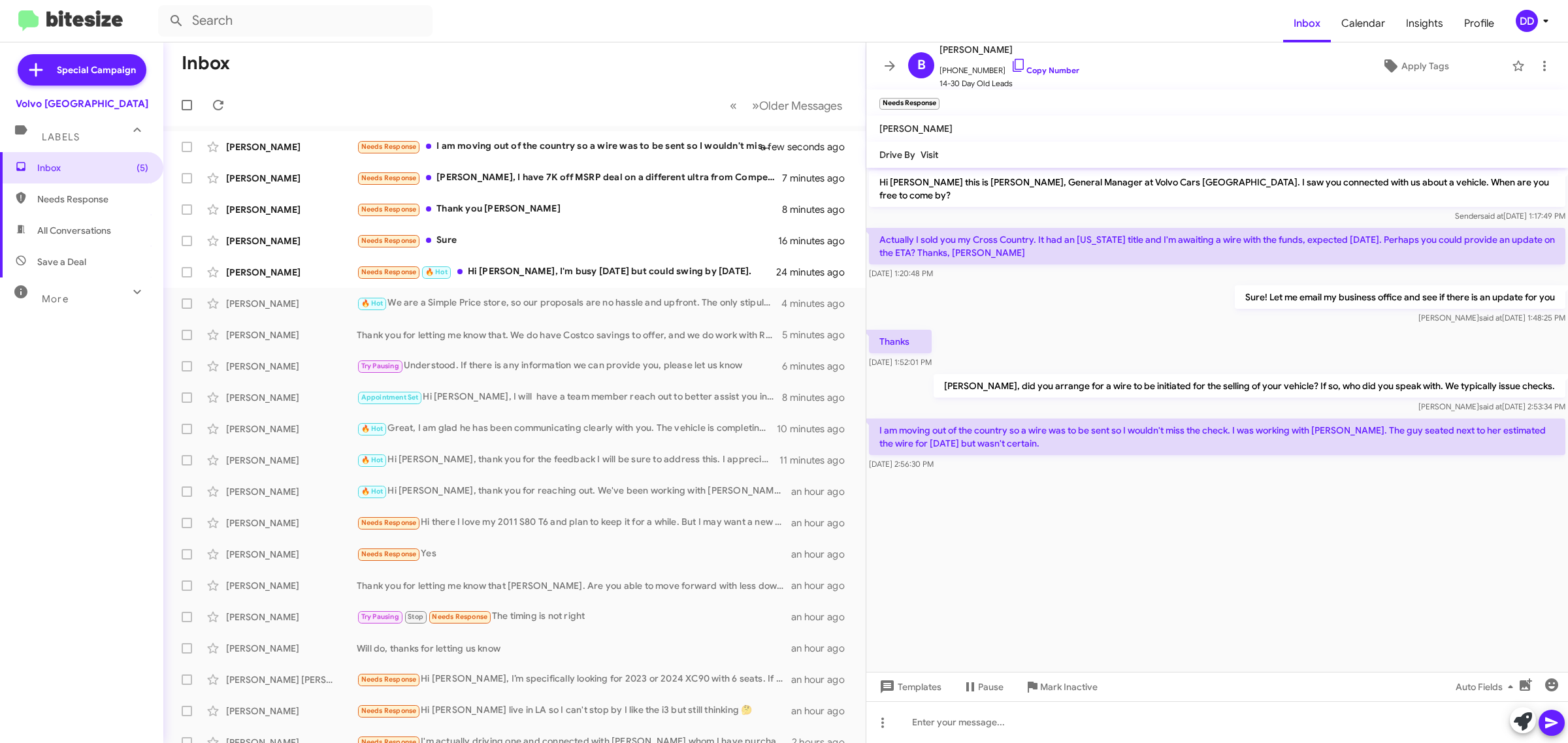
click at [1238, 419] on p "I am moving out of the country so a wire was to be sent so I wouldn't miss the …" at bounding box center [1217, 437] width 696 height 36
click at [1200, 719] on div at bounding box center [1216, 722] width 701 height 42
click at [550, 497] on div "🔥 Hot Hi David, thank you for reaching out. We've been working with Joseph and …" at bounding box center [579, 491] width 446 height 15
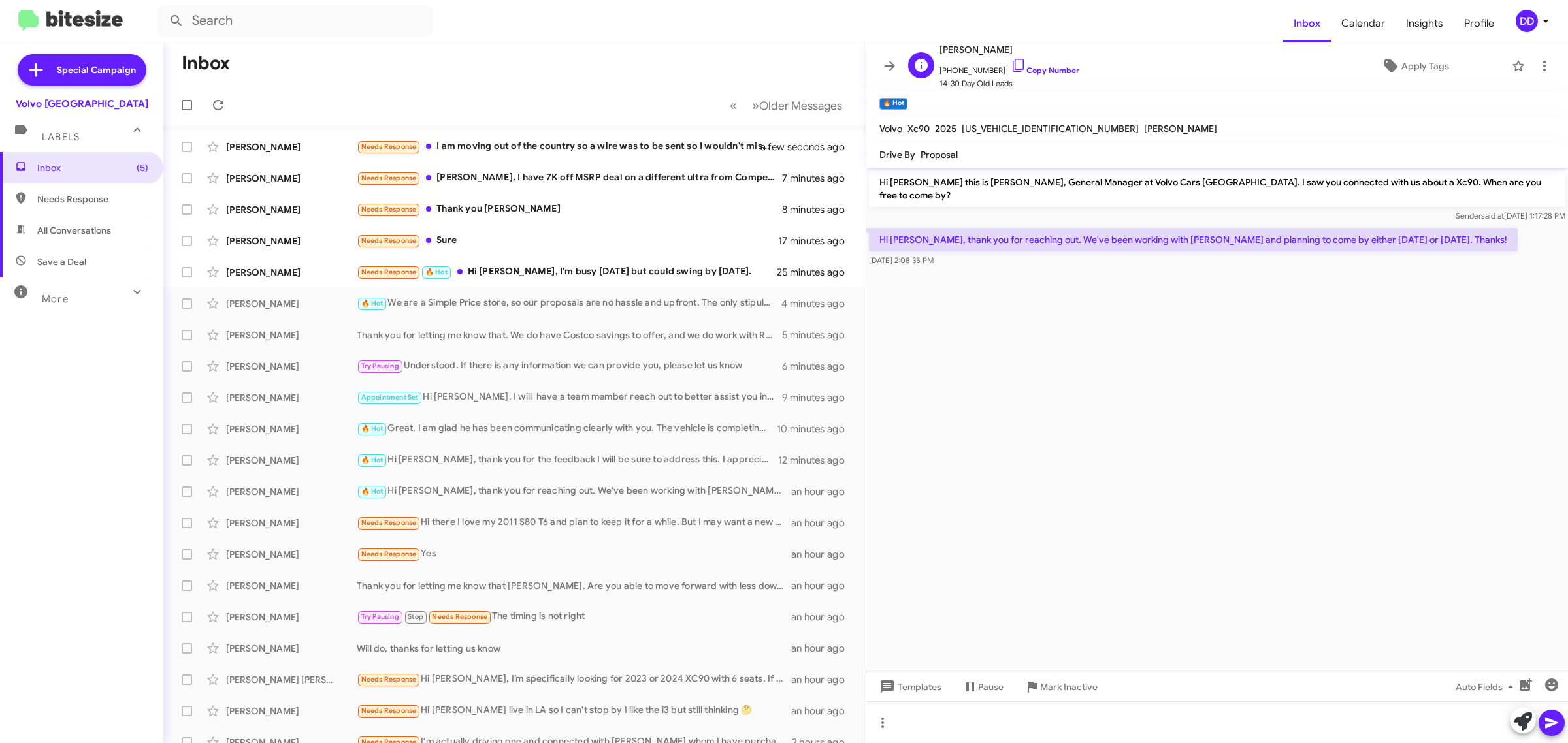
click at [1052, 64] on span "+15307983313 Copy Number" at bounding box center [1009, 67] width 140 height 20
click at [1039, 71] on link "Copy Number" at bounding box center [1045, 70] width 68 height 10
click at [977, 719] on div at bounding box center [1216, 722] width 701 height 42
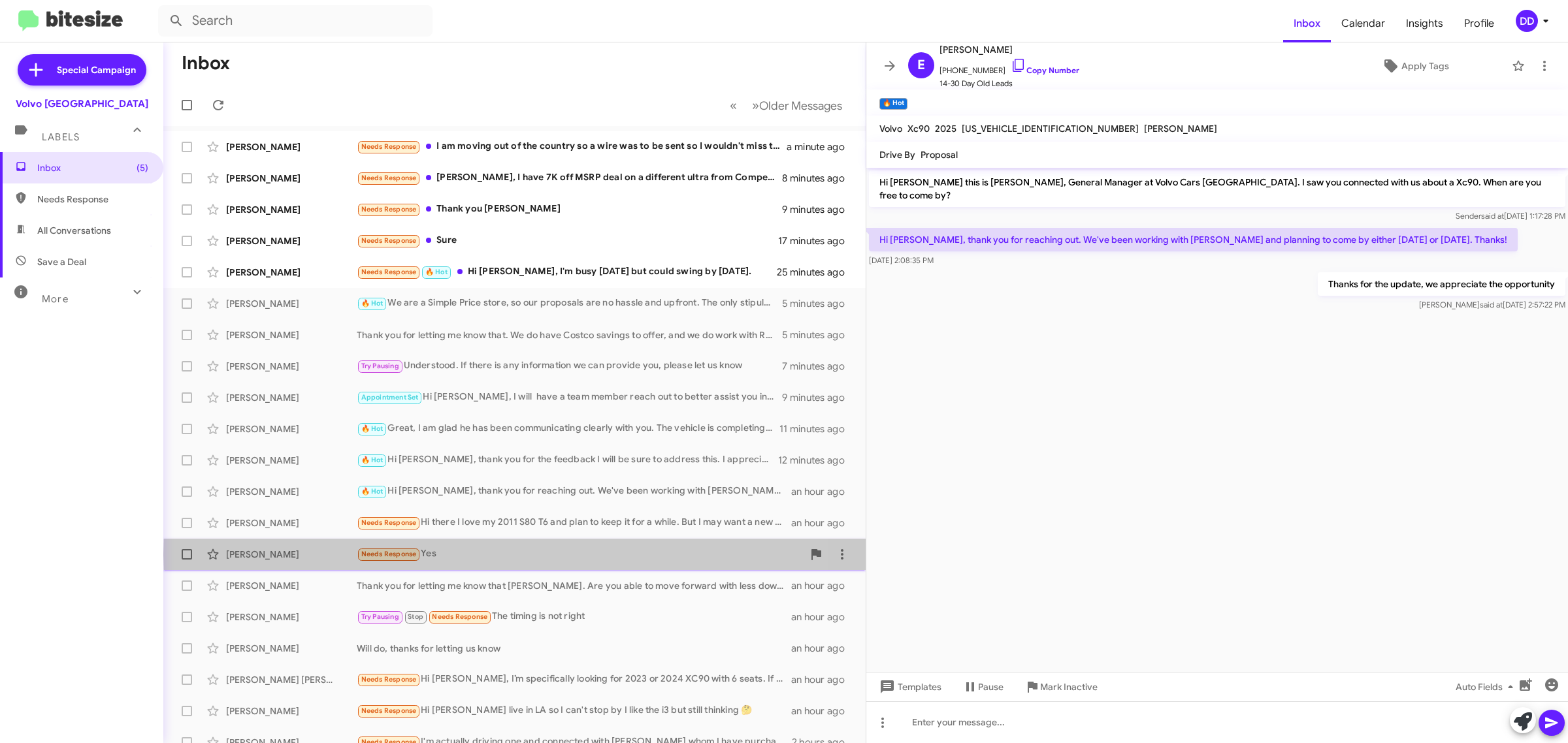
click at [579, 555] on div "Needs Response Yes" at bounding box center [579, 554] width 446 height 15
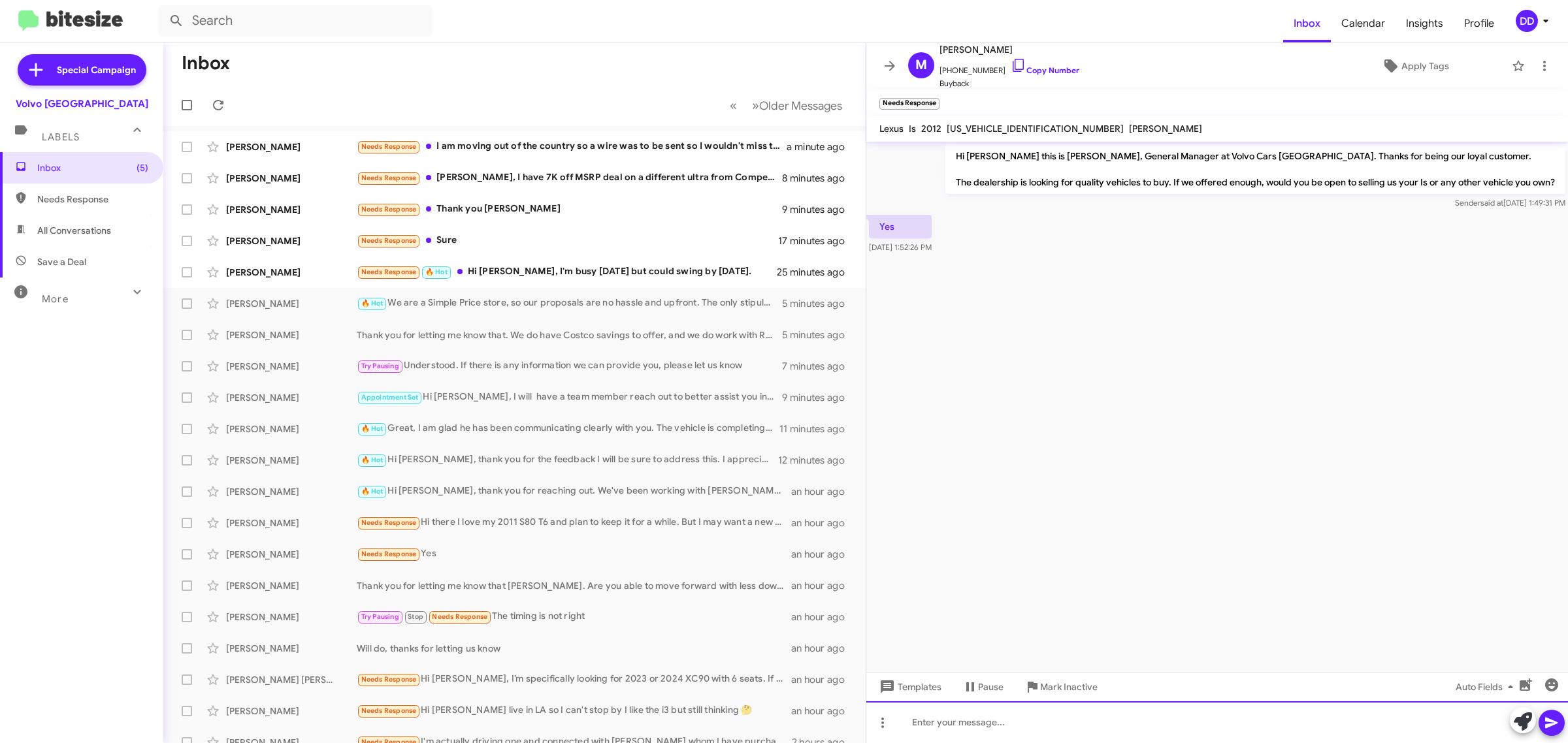
click at [1153, 723] on div at bounding box center [1216, 722] width 701 height 42
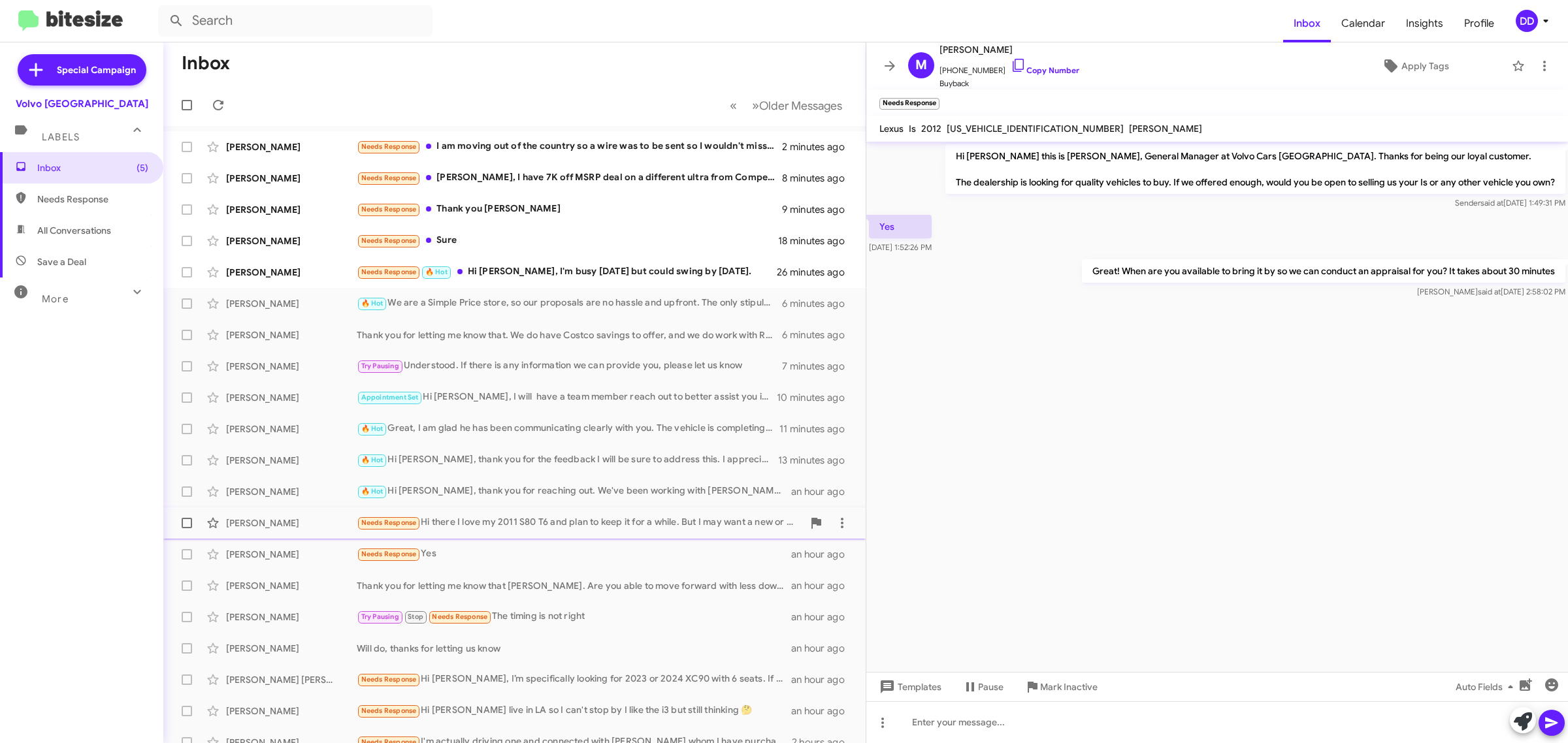
click at [554, 523] on div "Needs Response Hi there I love my 2011 S80 T6 and plan to keep it for a while. …" at bounding box center [579, 523] width 446 height 15
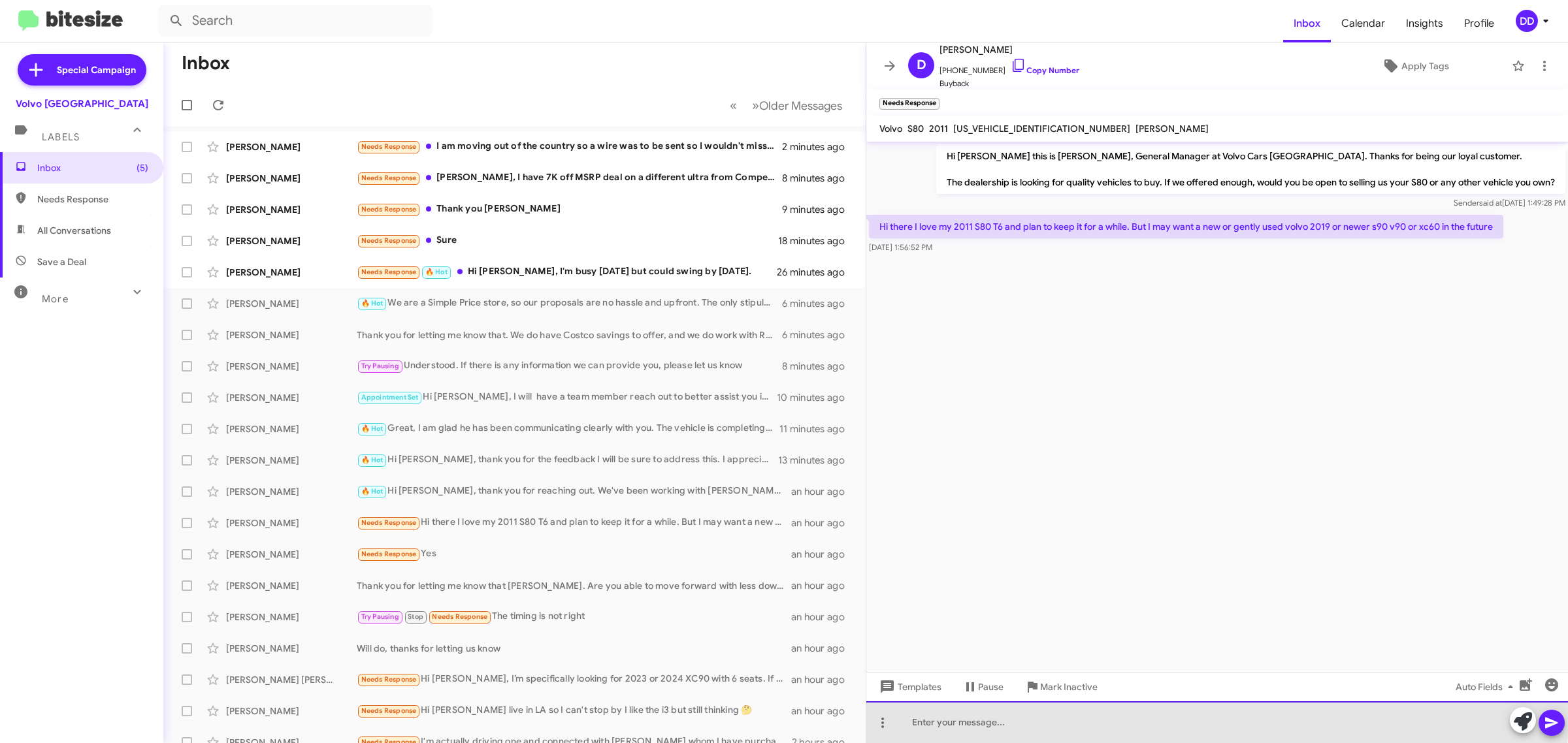
click at [1190, 716] on div at bounding box center [1216, 722] width 701 height 42
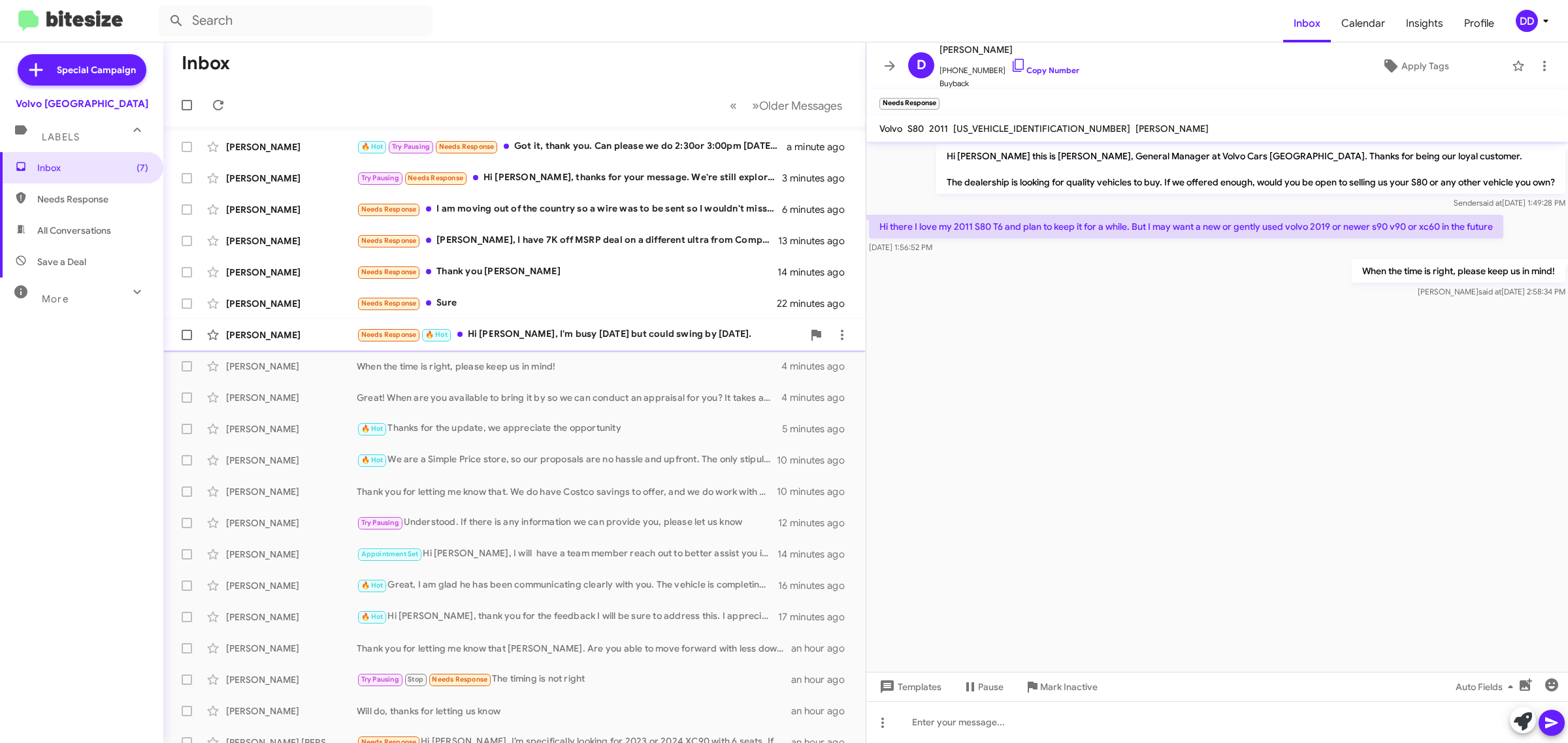
click at [553, 335] on div "Needs Response 🔥 Hot Hi David, I'm busy today but could swing by tomorrow." at bounding box center [579, 335] width 446 height 15
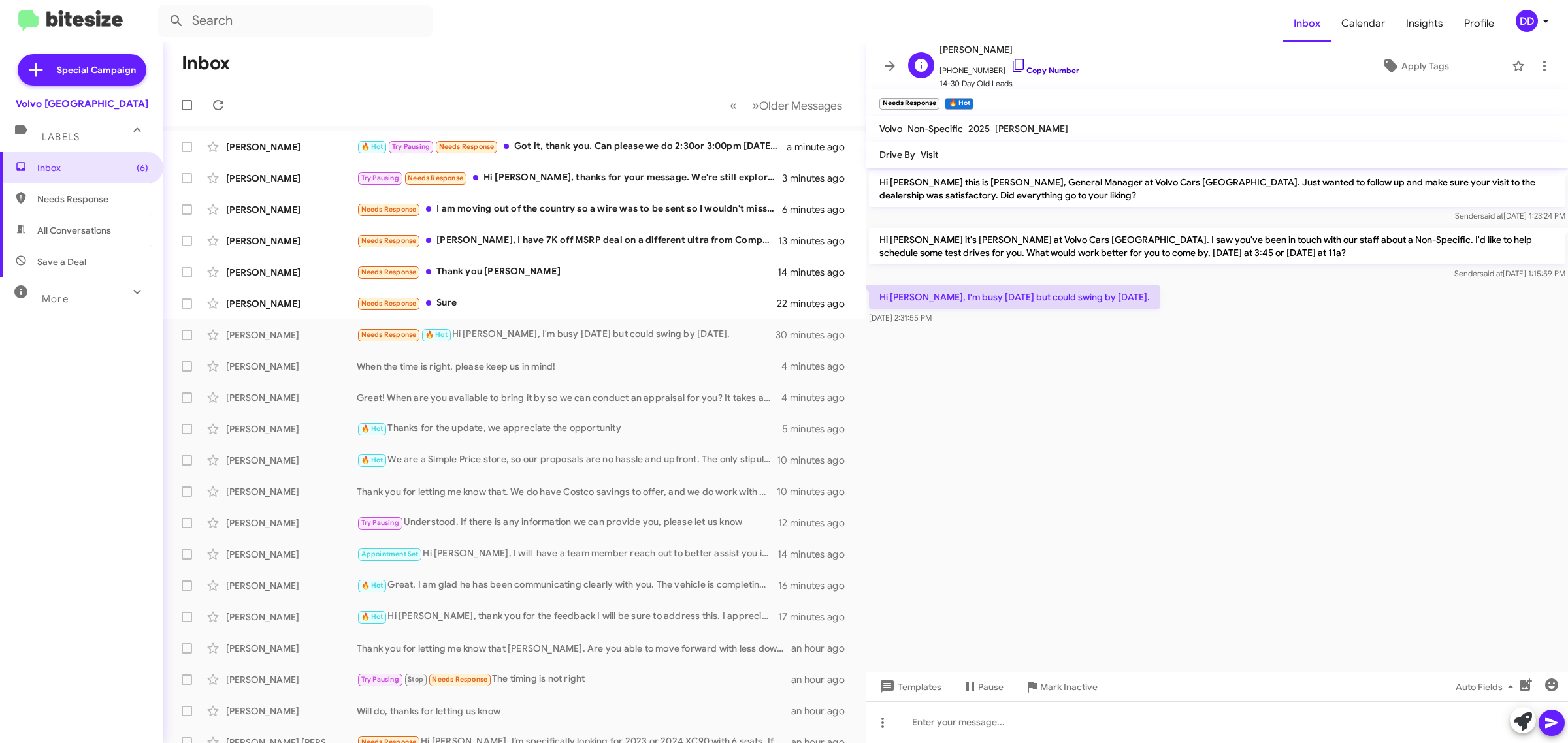
click at [1031, 67] on link "Copy Number" at bounding box center [1045, 70] width 68 height 10
click at [1240, 729] on div at bounding box center [1216, 722] width 701 height 42
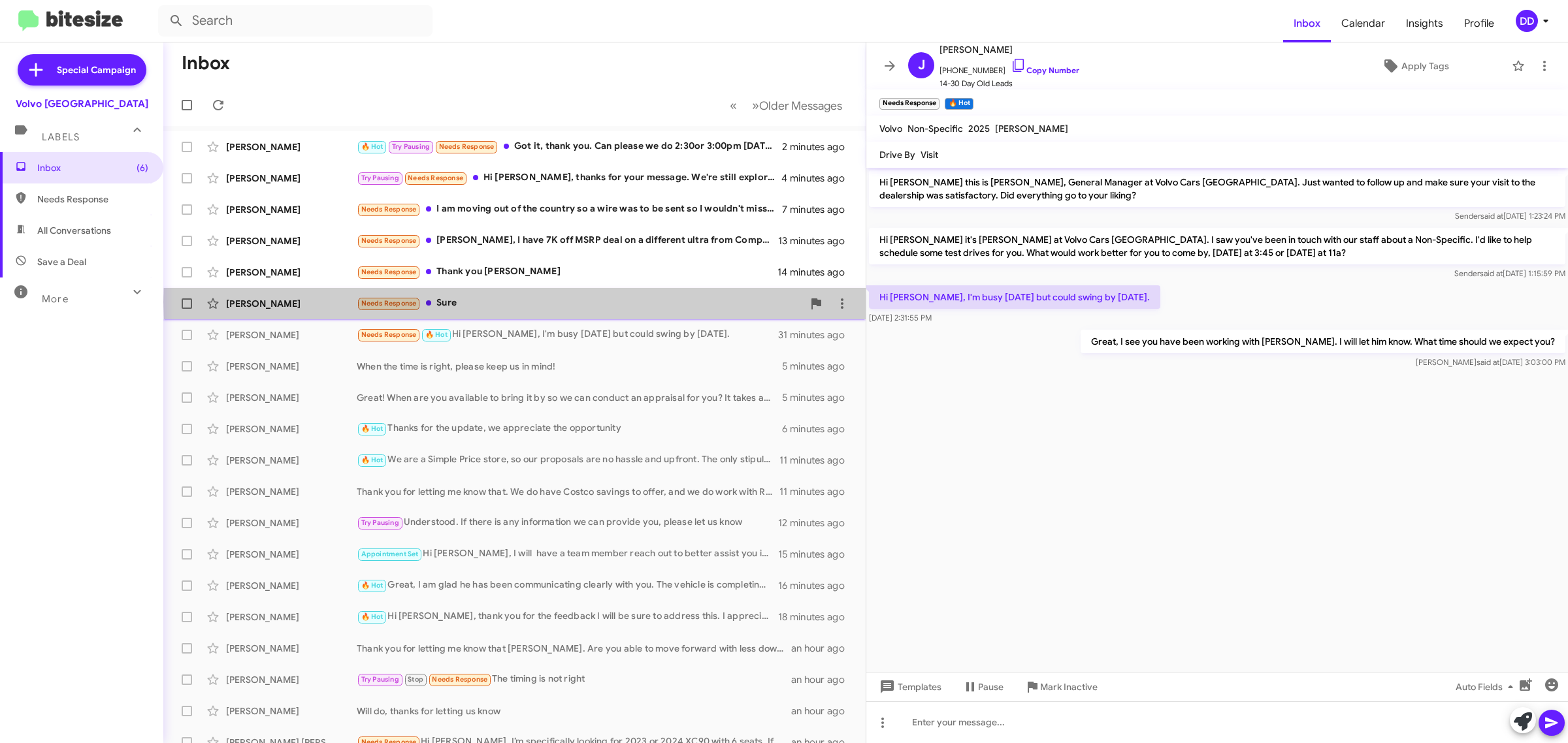
click at [617, 303] on div "Needs Response Sure" at bounding box center [579, 303] width 446 height 15
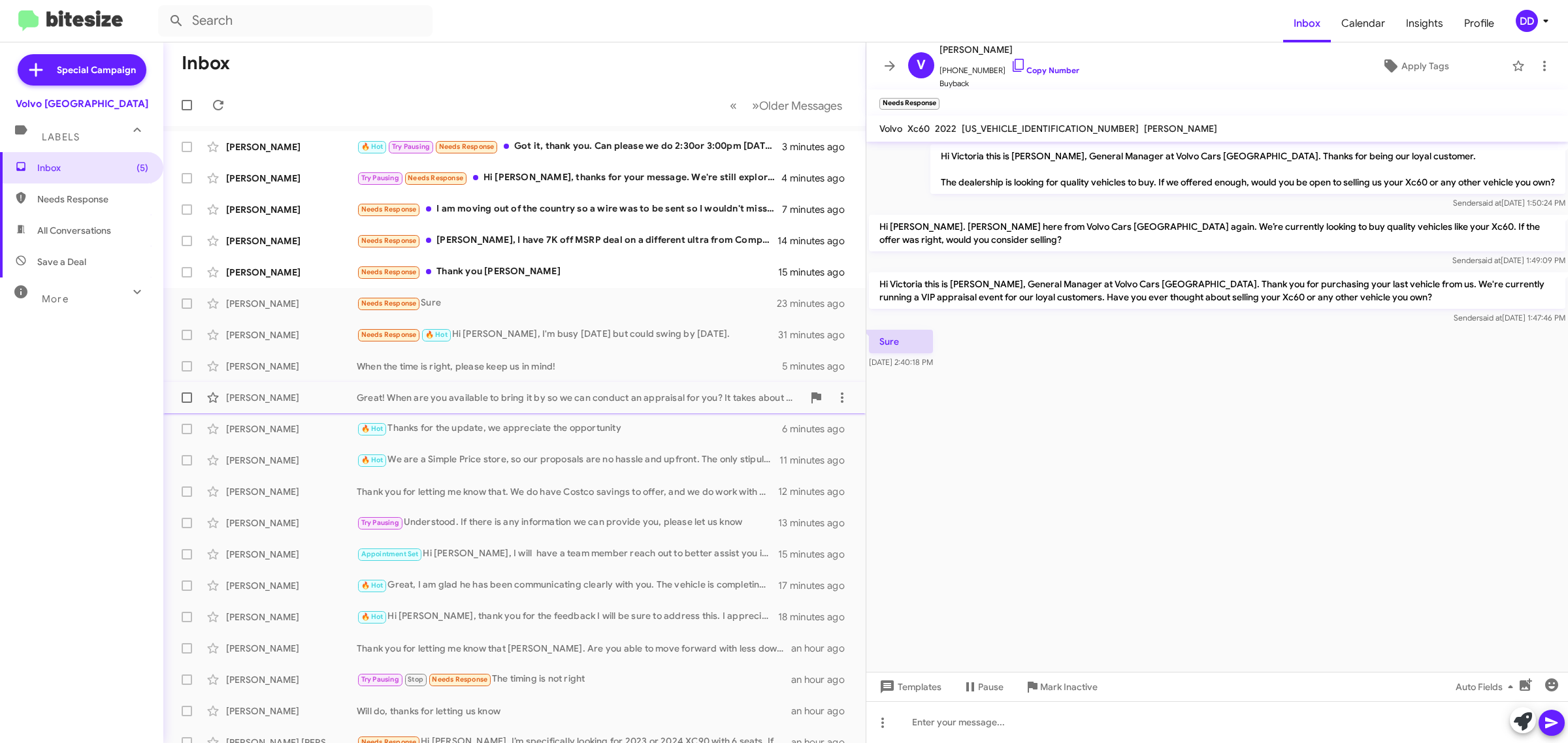
click at [594, 395] on div "Great! When are you available to bring it by so we can conduct an appraisal for…" at bounding box center [579, 397] width 446 height 13
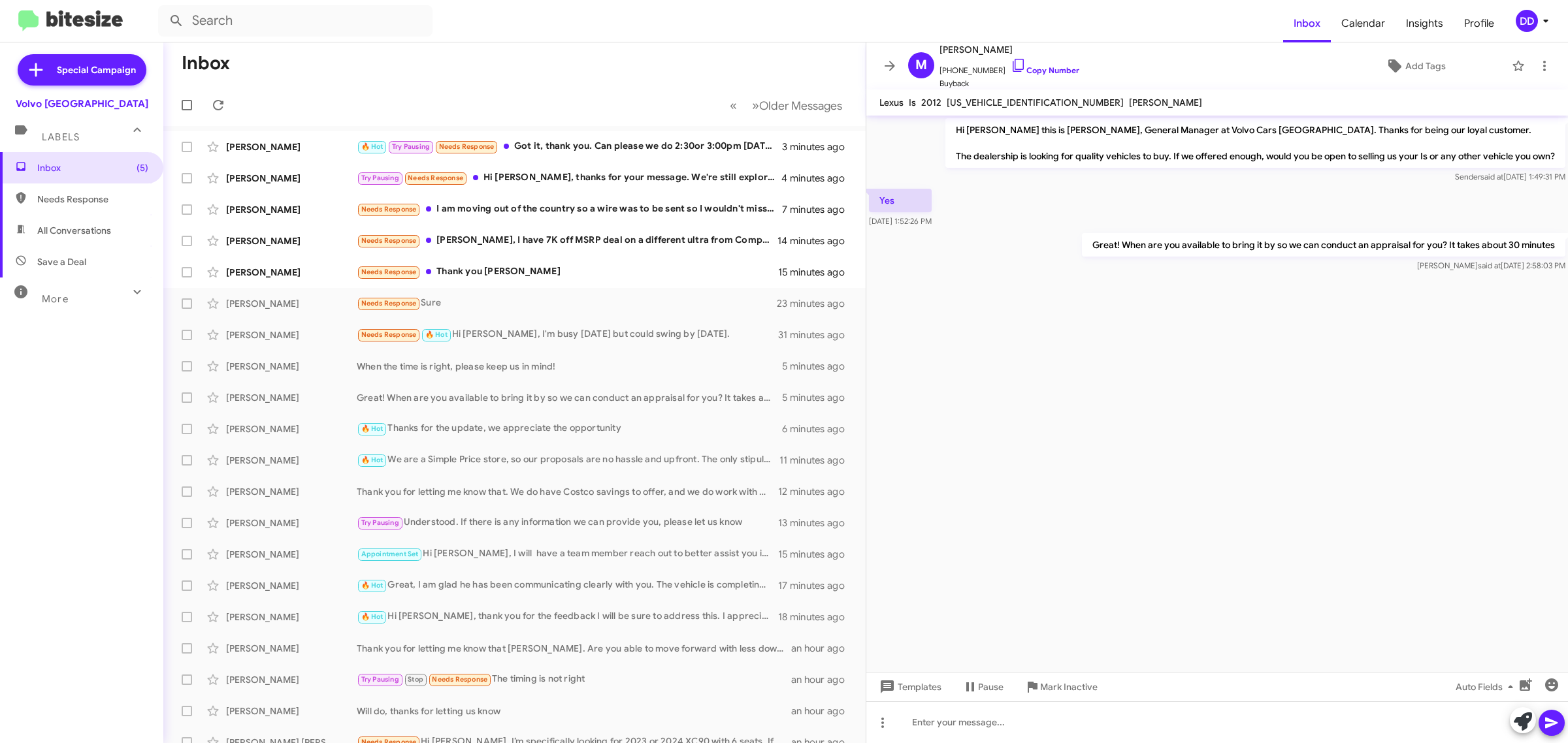
click at [1190, 243] on p "Great! When are you available to bring it by so we can conduct an appraisal for…" at bounding box center [1324, 245] width 484 height 24
copy p "Great! When are you available to bring it by so we can conduct an appraisal for…"
click at [513, 303] on div "Needs Response Sure" at bounding box center [579, 303] width 446 height 15
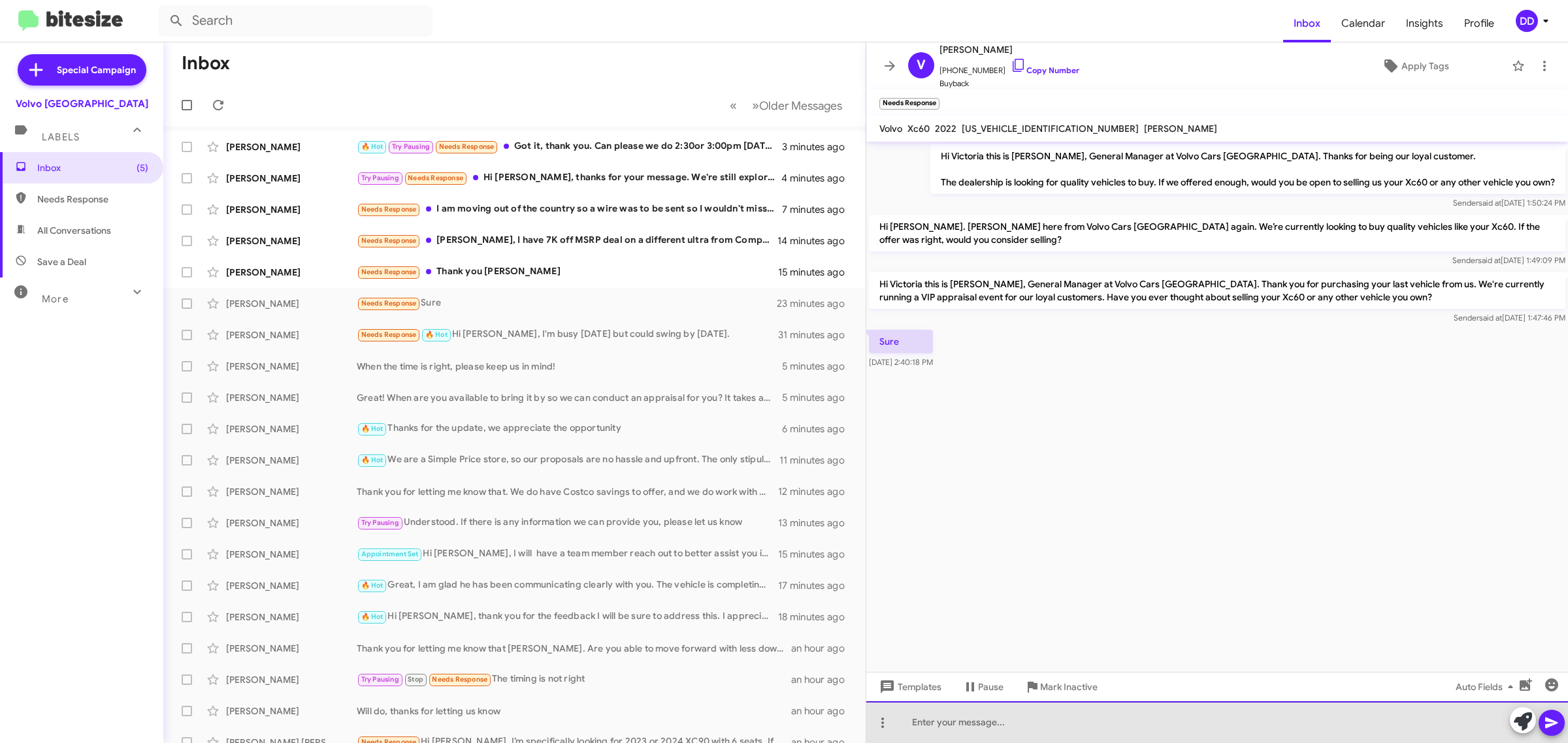
click at [1311, 713] on div at bounding box center [1216, 722] width 701 height 42
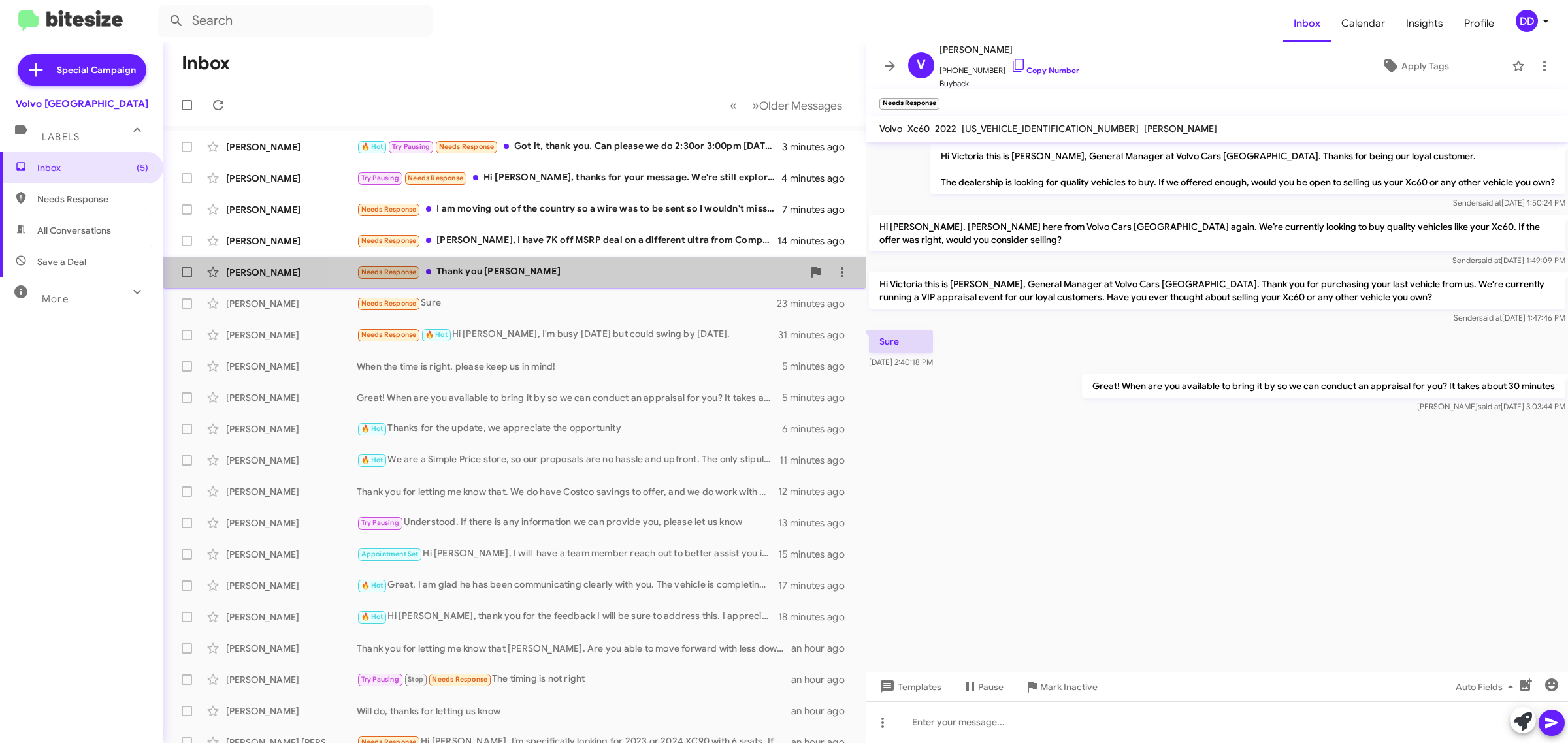
click at [605, 275] on div "Needs Response Thank you David" at bounding box center [579, 272] width 446 height 15
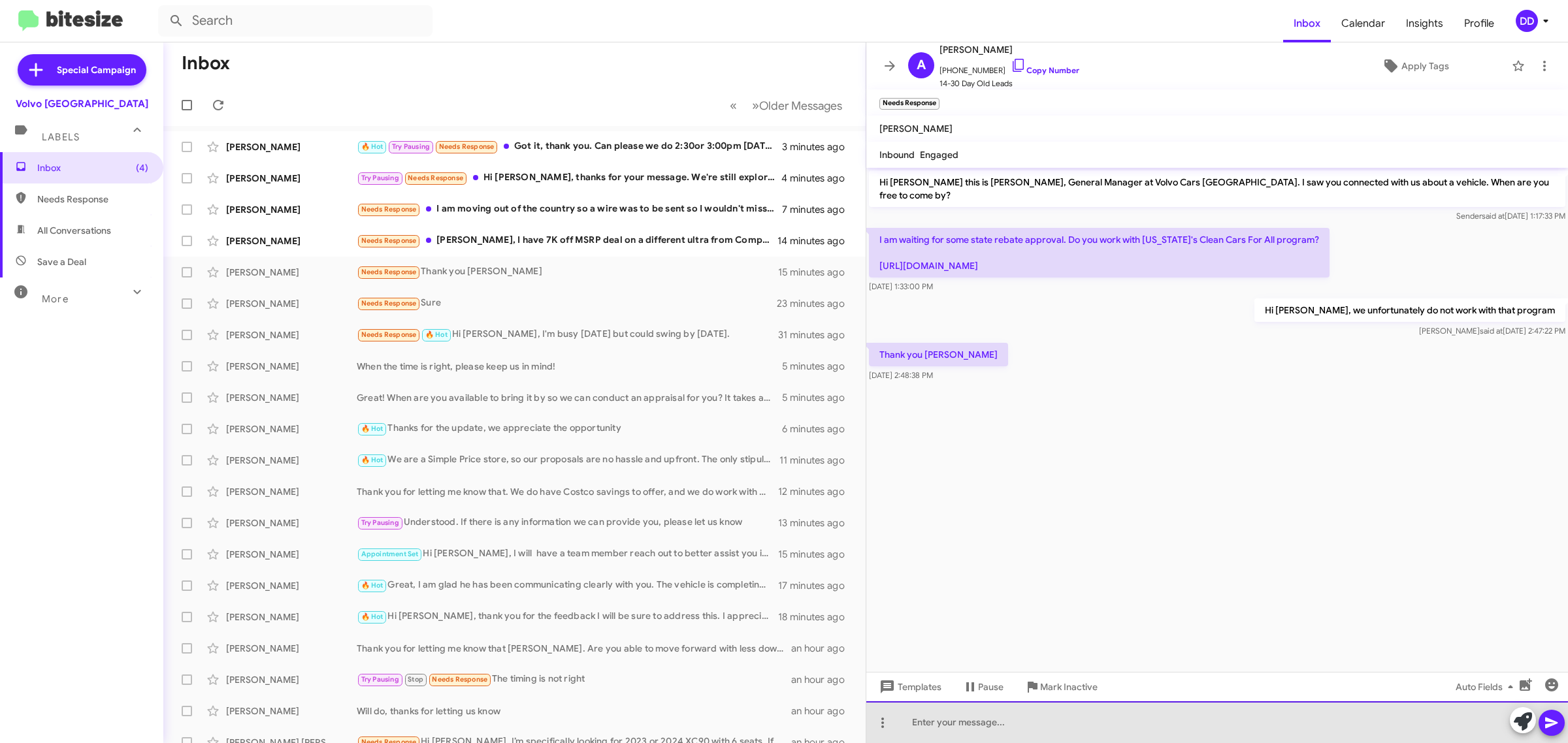
click at [1166, 729] on div at bounding box center [1216, 722] width 701 height 42
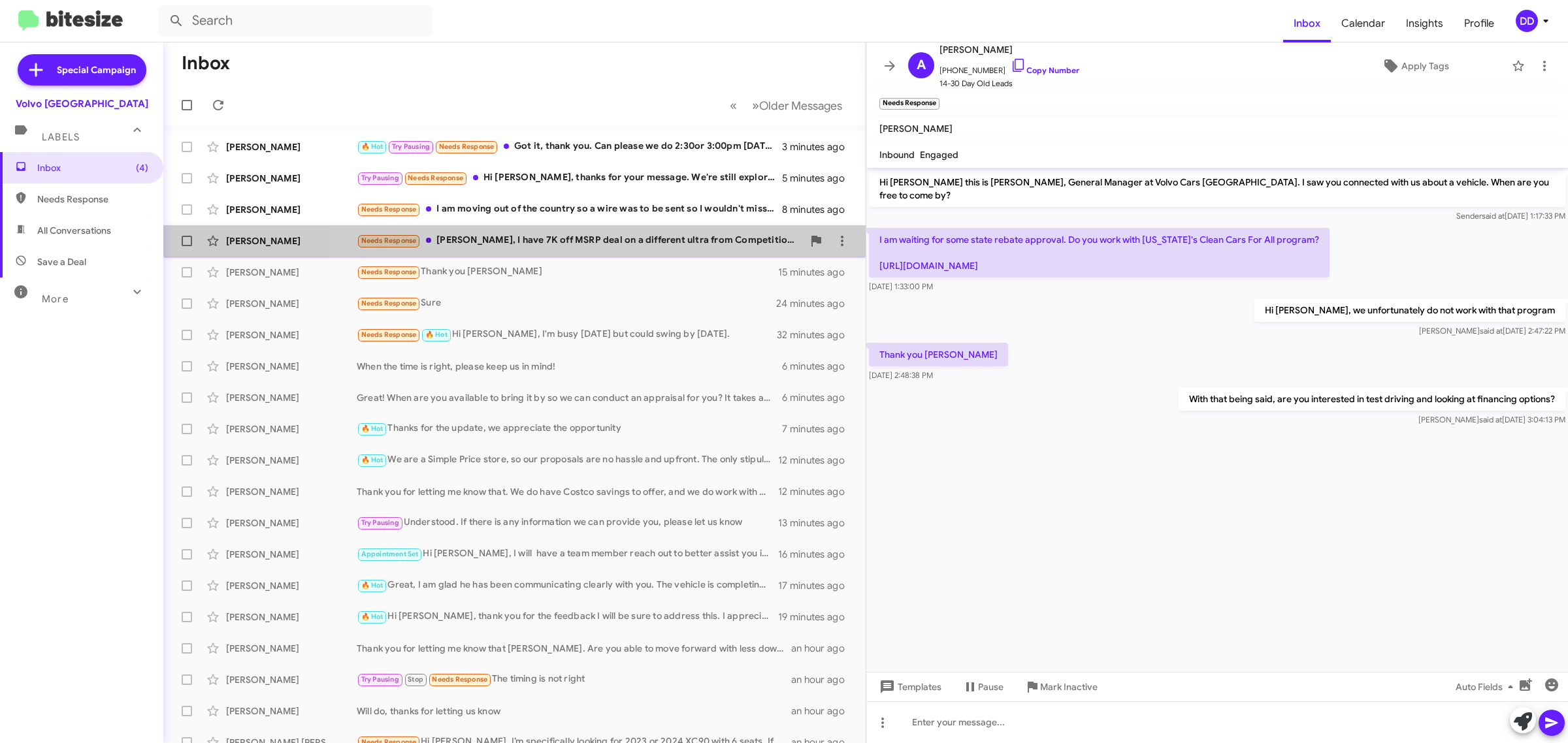
click at [622, 249] on div "Guru Chattanathan Needs Response David, I have 7K off MSRP deal on a different …" at bounding box center [514, 241] width 682 height 26
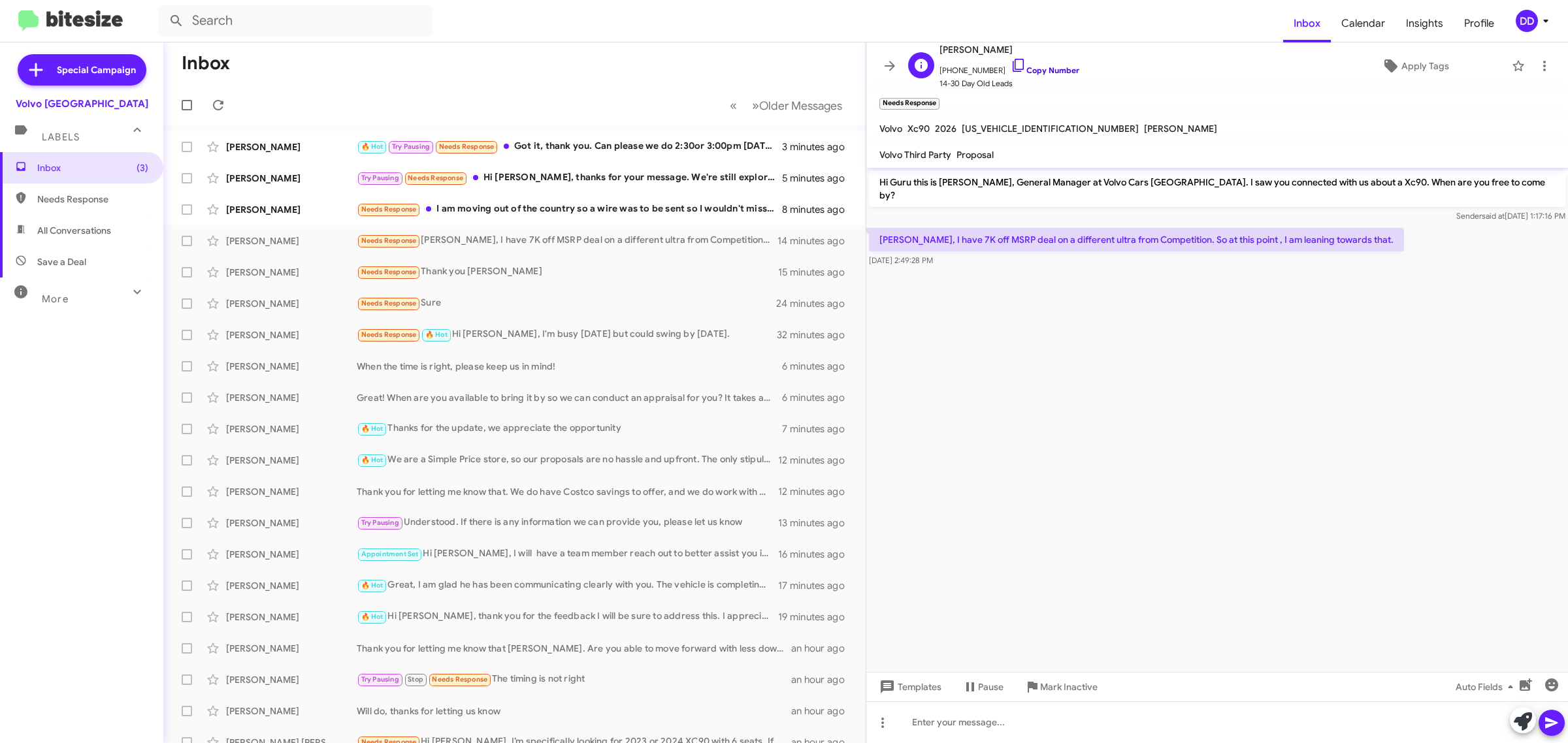
click at [1046, 72] on link "Copy Number" at bounding box center [1045, 70] width 68 height 10
drag, startPoint x: 1297, startPoint y: 540, endPoint x: 1281, endPoint y: 573, distance: 36.7
click at [1297, 540] on cdk-virtual-scroll-viewport "Hi Guru this is David Dupart, General Manager at Volvo Cars Palo Alto. I saw yo…" at bounding box center [1216, 419] width 701 height 504
click at [1206, 723] on div at bounding box center [1216, 722] width 701 height 42
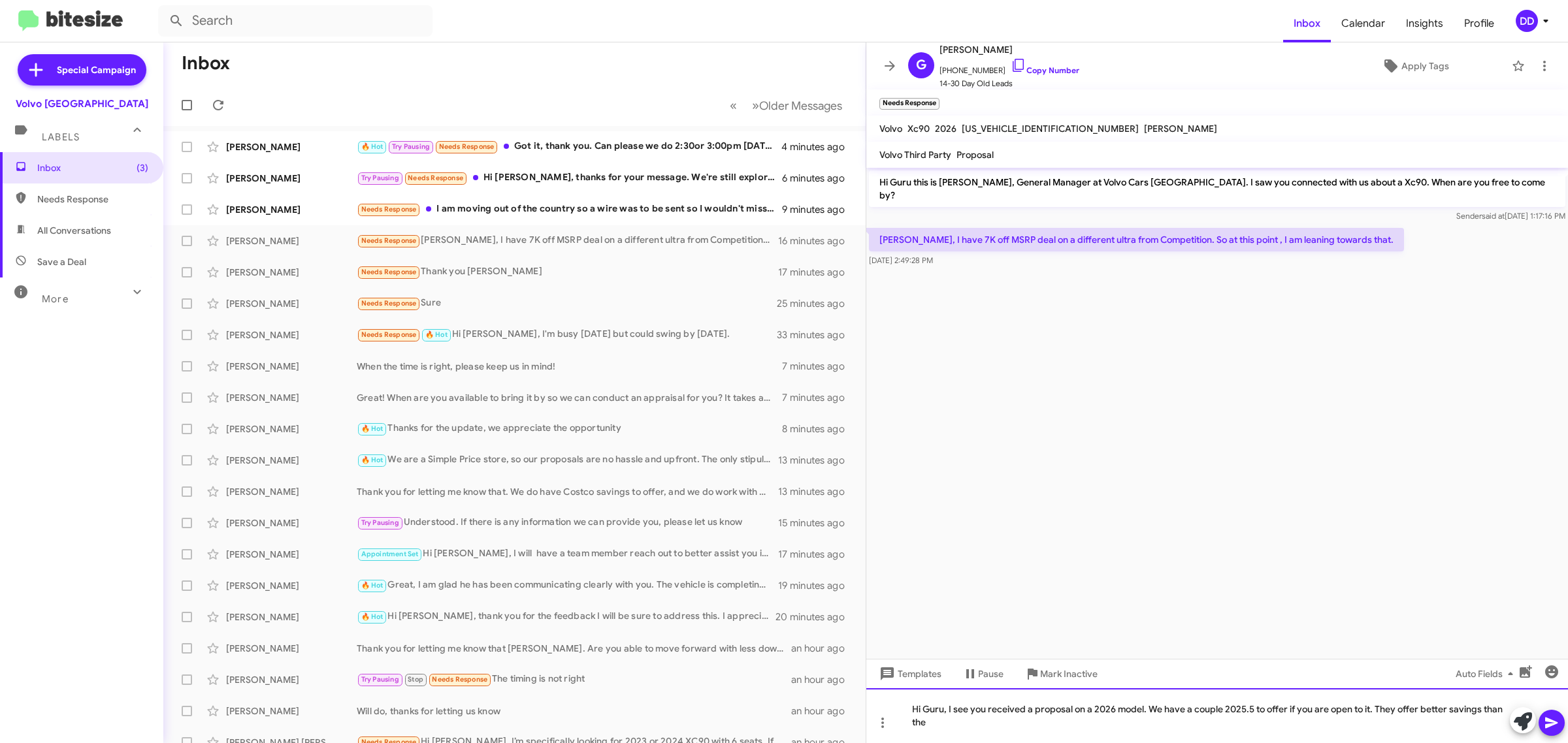
click at [1252, 712] on div "Hi Guru, I see you received a proposal on a 2026 model. We have a couple 2025.5…" at bounding box center [1216, 716] width 701 height 55
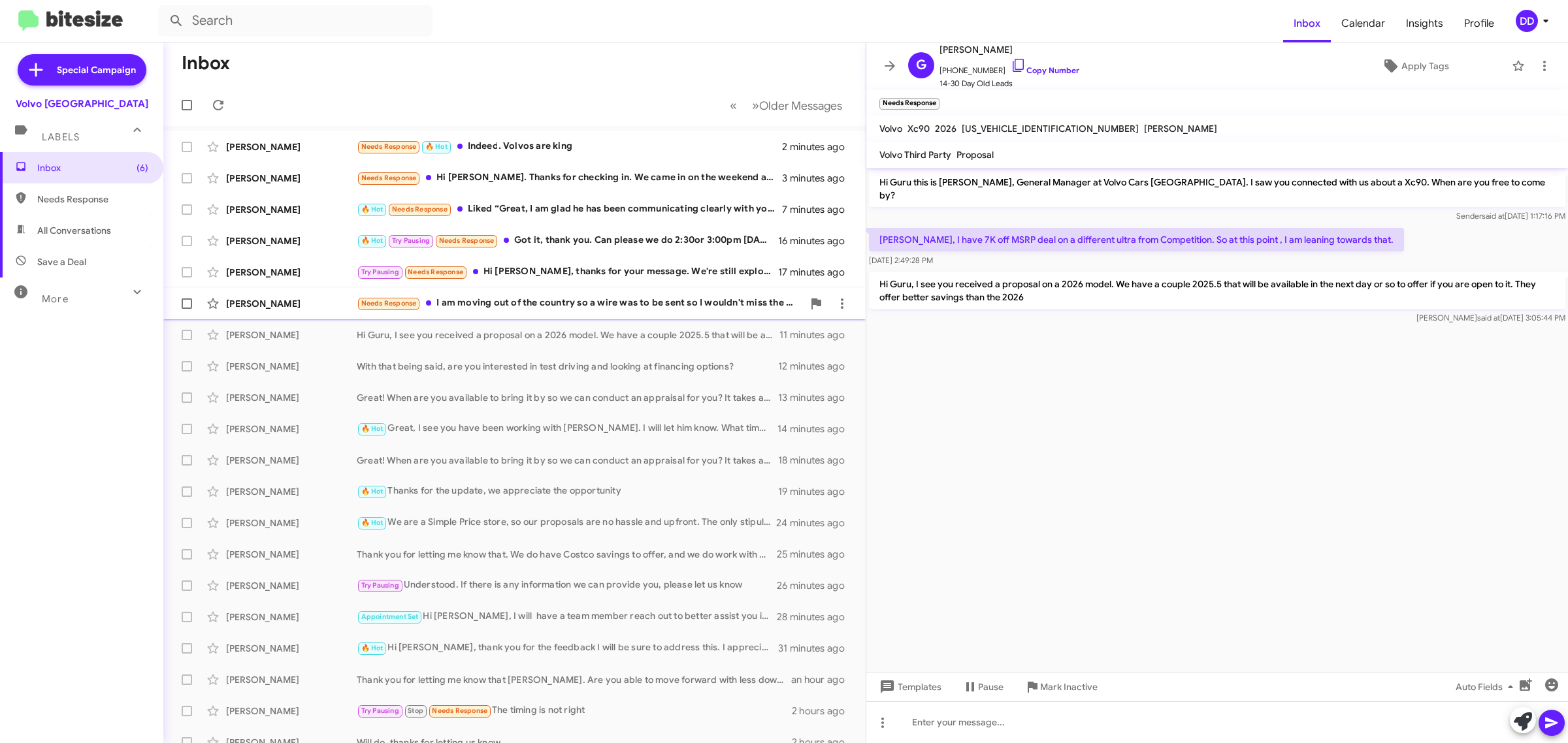
click at [542, 299] on div "Needs Response I am moving out of the country so a wire was to be sent so I wou…" at bounding box center [579, 303] width 446 height 15
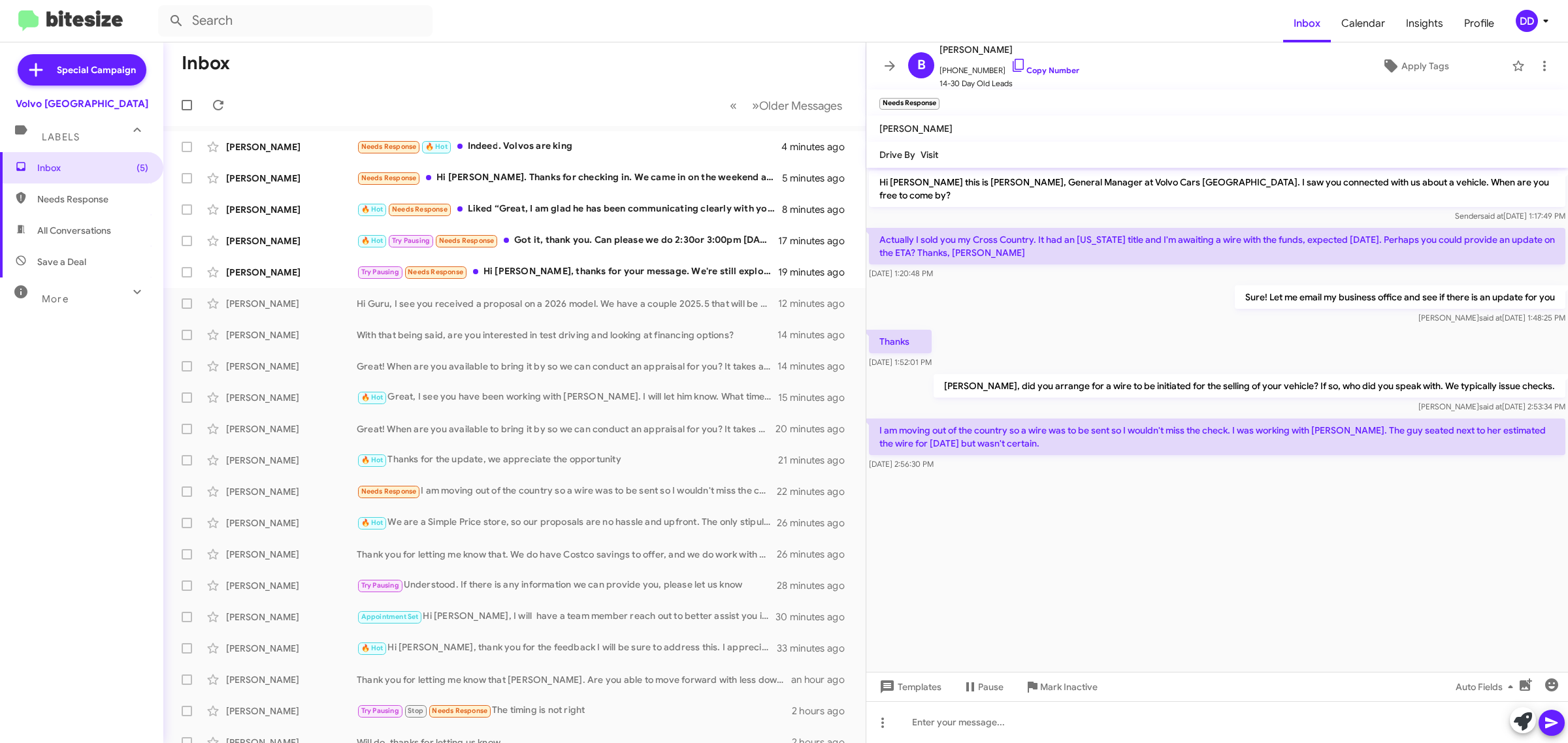
click at [1225, 599] on cdk-virtual-scroll-viewport "Hi Brian this is David Dupart, General Manager at Volvo Cars Palo Alto. I saw y…" at bounding box center [1216, 419] width 701 height 504
click at [1173, 722] on div at bounding box center [1216, 722] width 701 height 42
click at [523, 272] on div "Try Pausing Needs Response Hi David, thanks for your message. We're still explo…" at bounding box center [579, 272] width 446 height 15
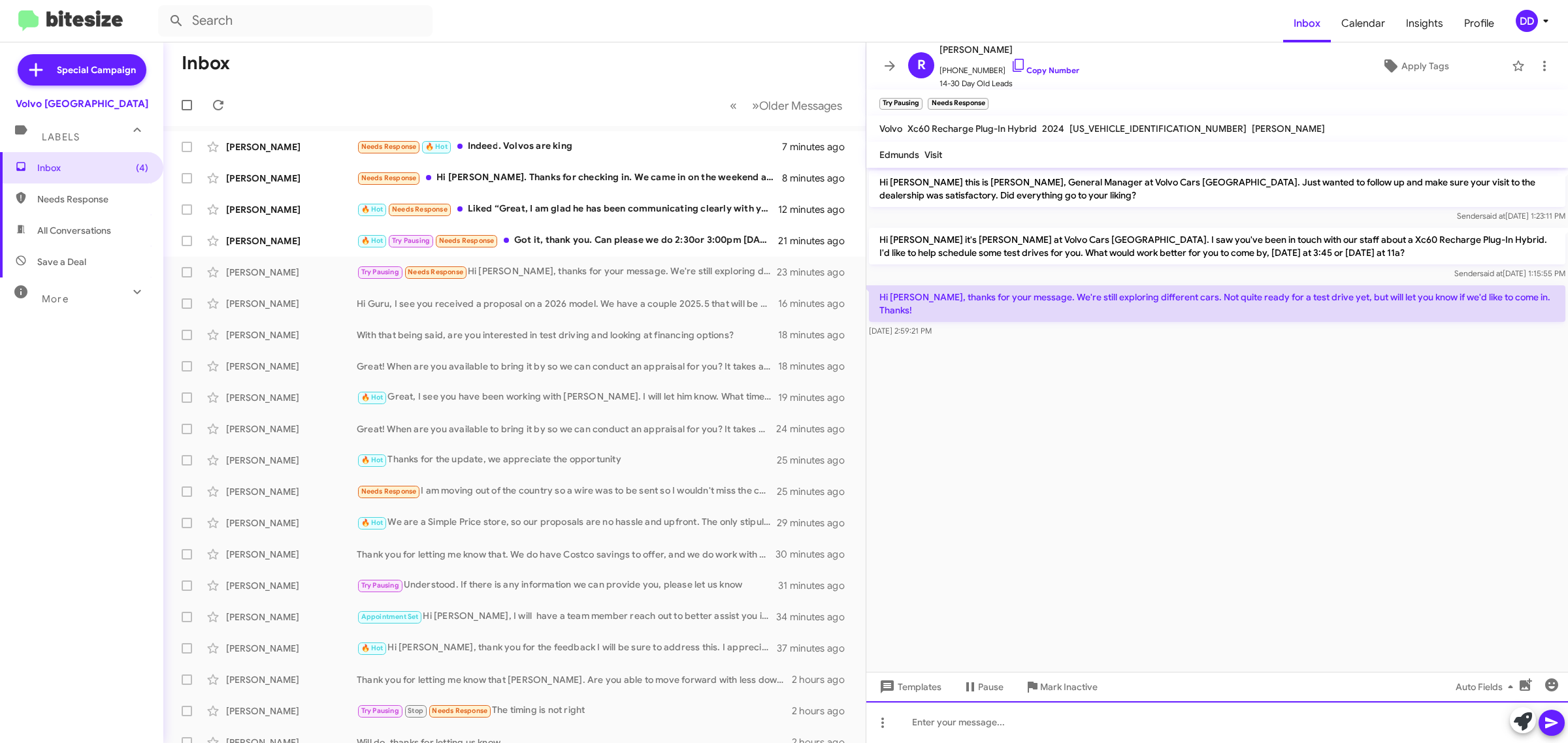
click at [1082, 710] on div at bounding box center [1216, 722] width 701 height 42
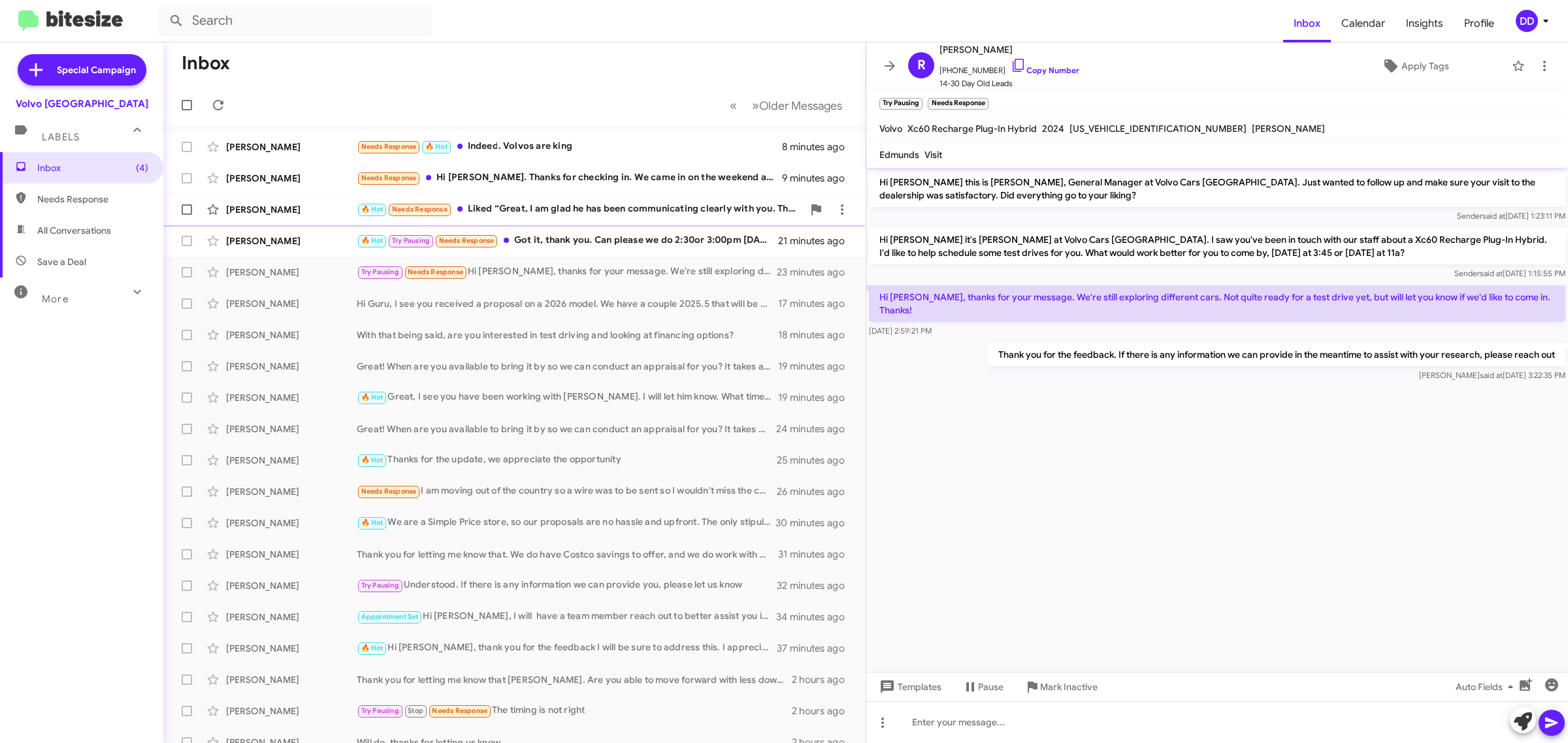
click at [632, 210] on div "🔥 Hot Needs Response Liked “Great, I am glad he has been communicating clearly …" at bounding box center [579, 209] width 446 height 15
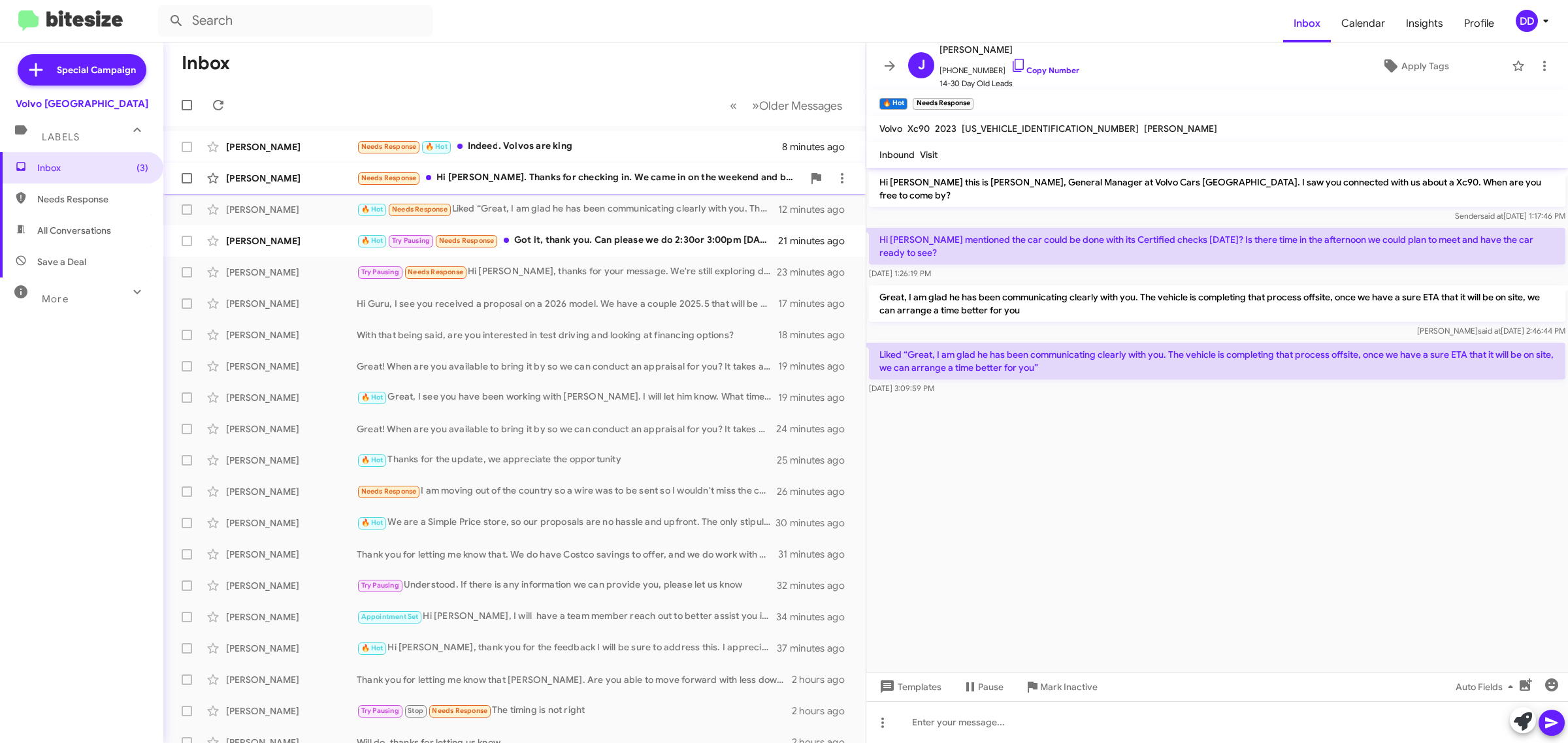
click at [543, 182] on div "Needs Response Hi David. Thanks for checking in. We came in on the weekend and …" at bounding box center [579, 178] width 446 height 15
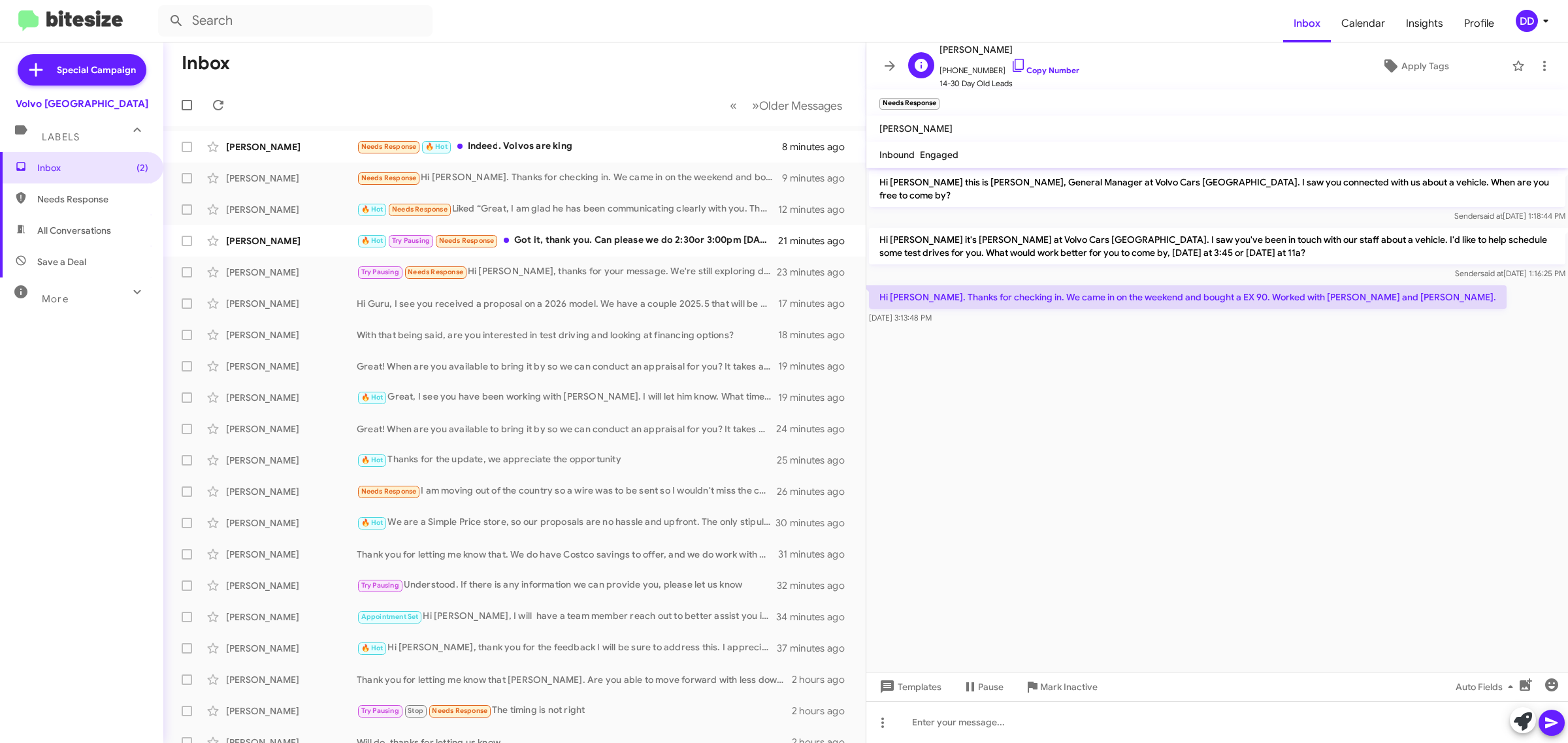
click at [1046, 64] on span "+16506567382 Copy Number" at bounding box center [1009, 67] width 140 height 20
click at [1046, 67] on link "Copy Number" at bounding box center [1045, 70] width 68 height 10
click at [1173, 475] on cdk-virtual-scroll-viewport "Hi Priya this is David Dupart, General Manager at Volvo Cars Palo Alto. I saw y…" at bounding box center [1216, 419] width 701 height 504
click at [1207, 725] on div at bounding box center [1216, 722] width 701 height 42
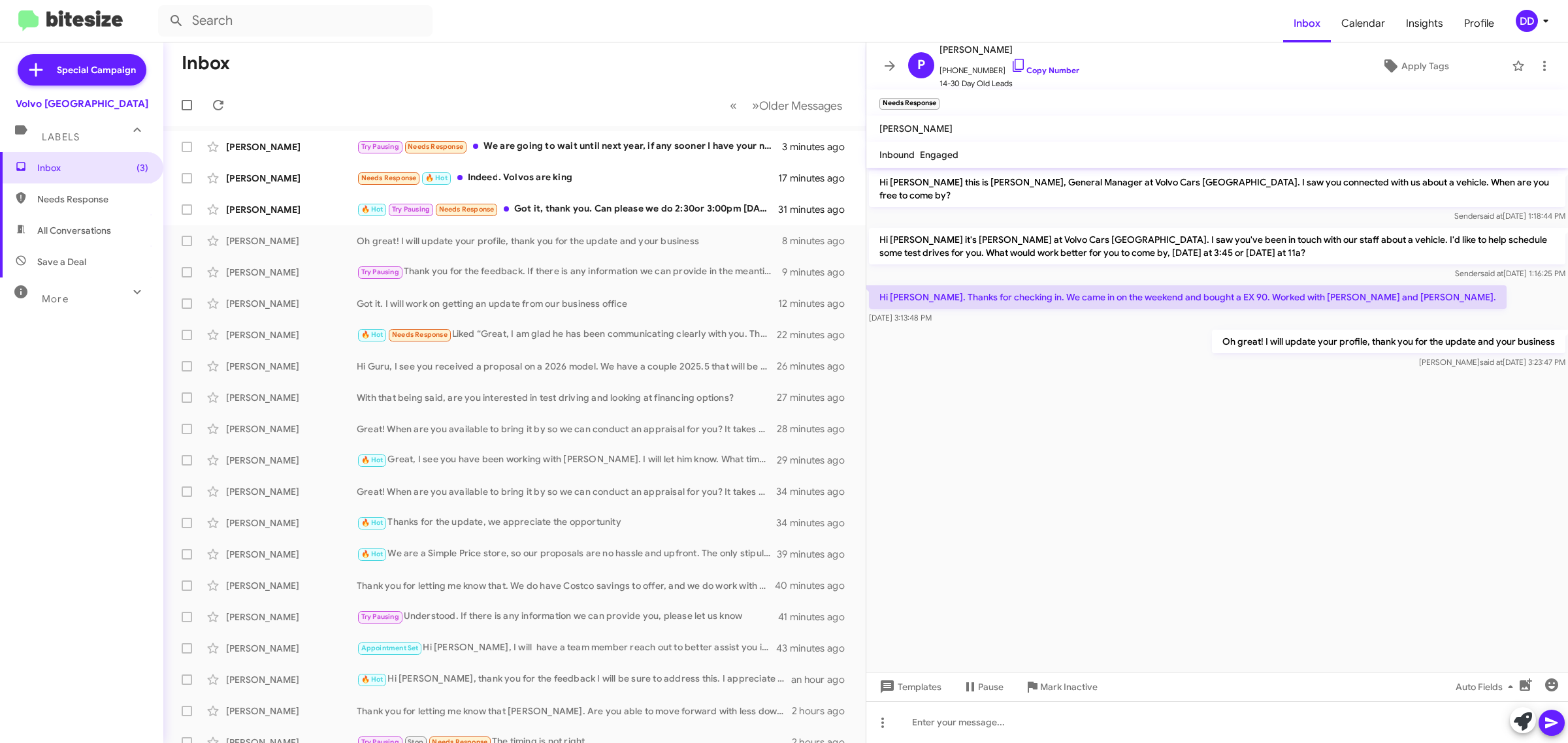
click at [569, 59] on mat-toolbar-row "Inbox" at bounding box center [514, 63] width 702 height 42
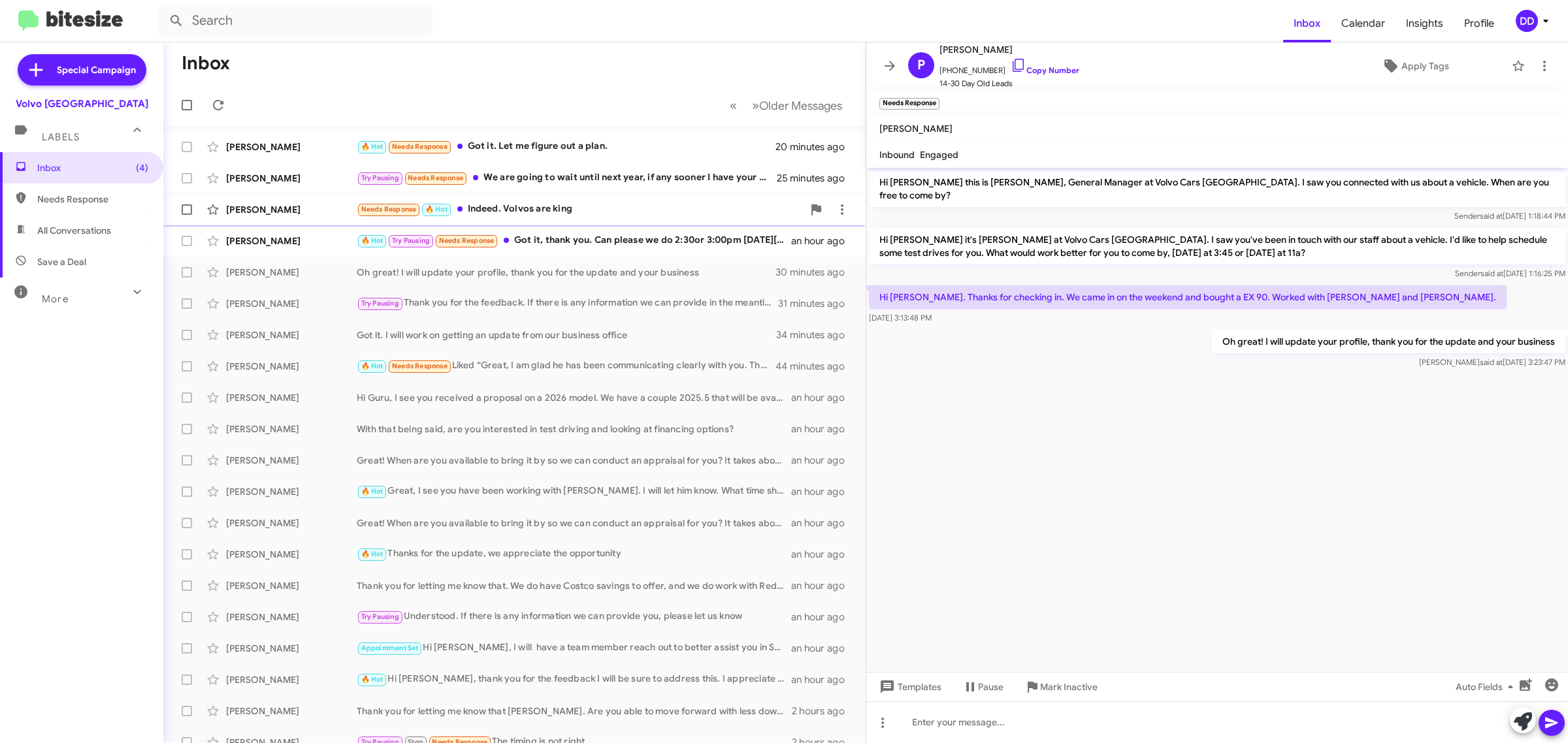
click at [563, 215] on div "Needs Response 🔥 Hot Indeed. Volvos are king" at bounding box center [579, 209] width 446 height 15
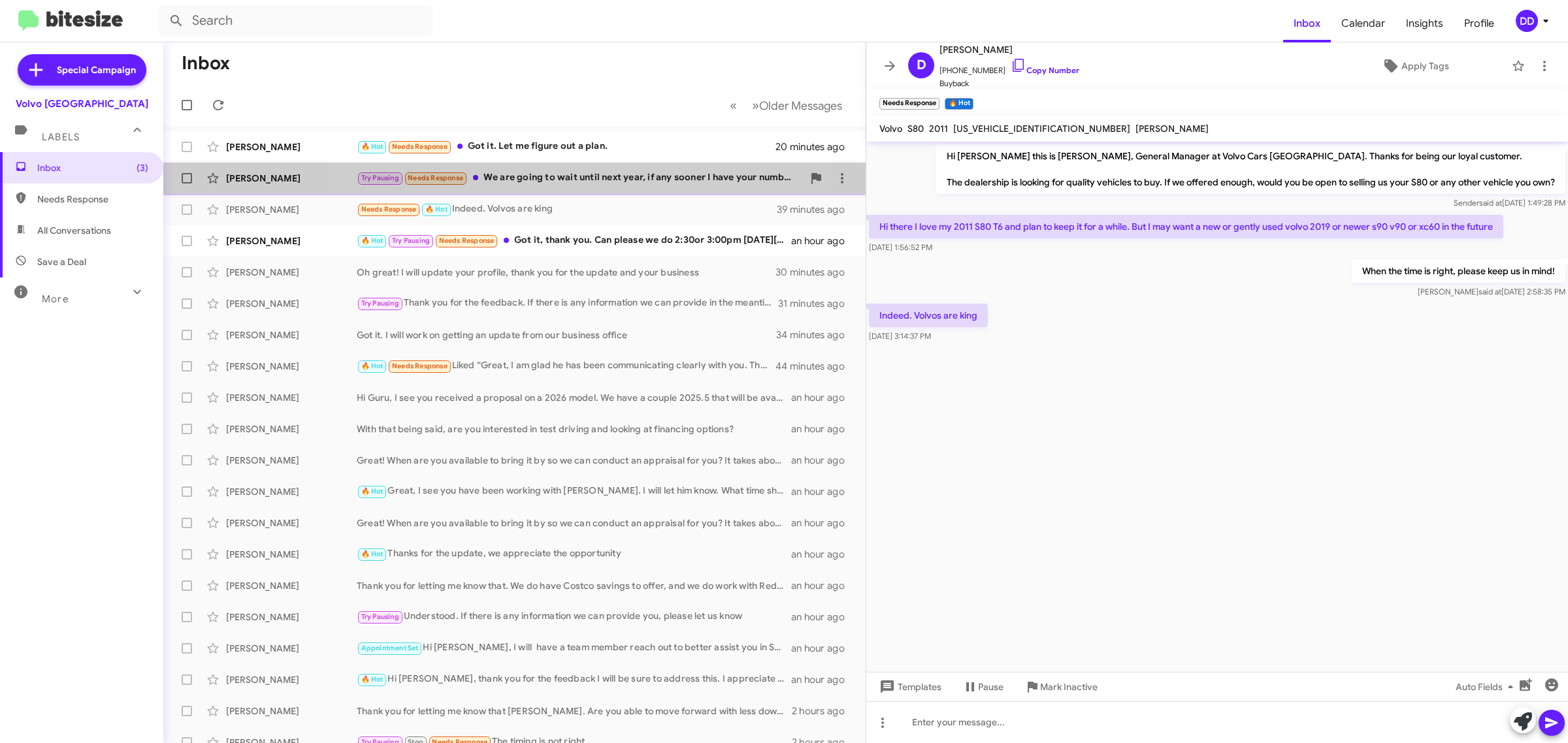
click at [528, 174] on div "Try Pausing Needs Response We are going to wait until next year, if any sooner …" at bounding box center [579, 178] width 446 height 15
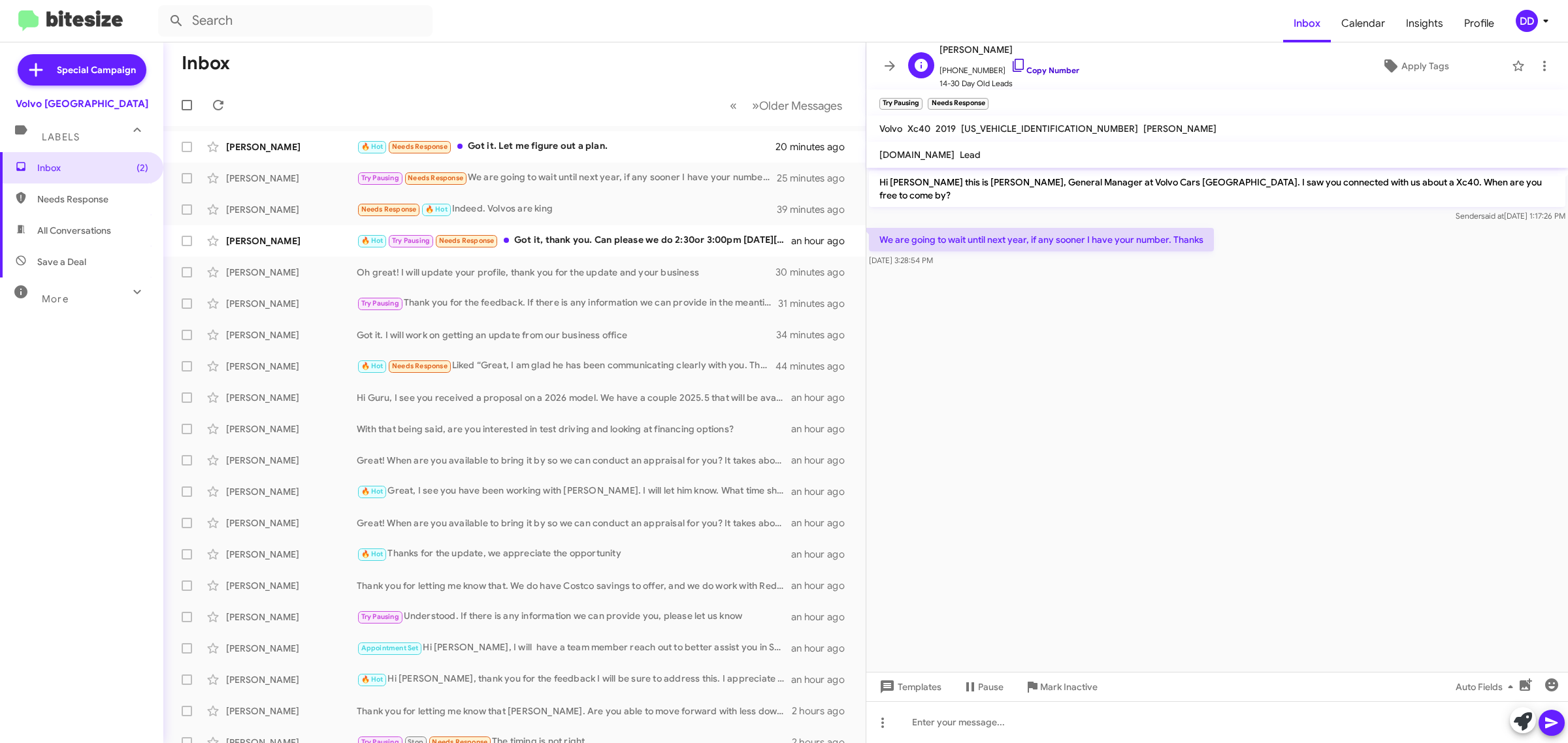
click at [1022, 67] on link "Copy Number" at bounding box center [1045, 70] width 68 height 10
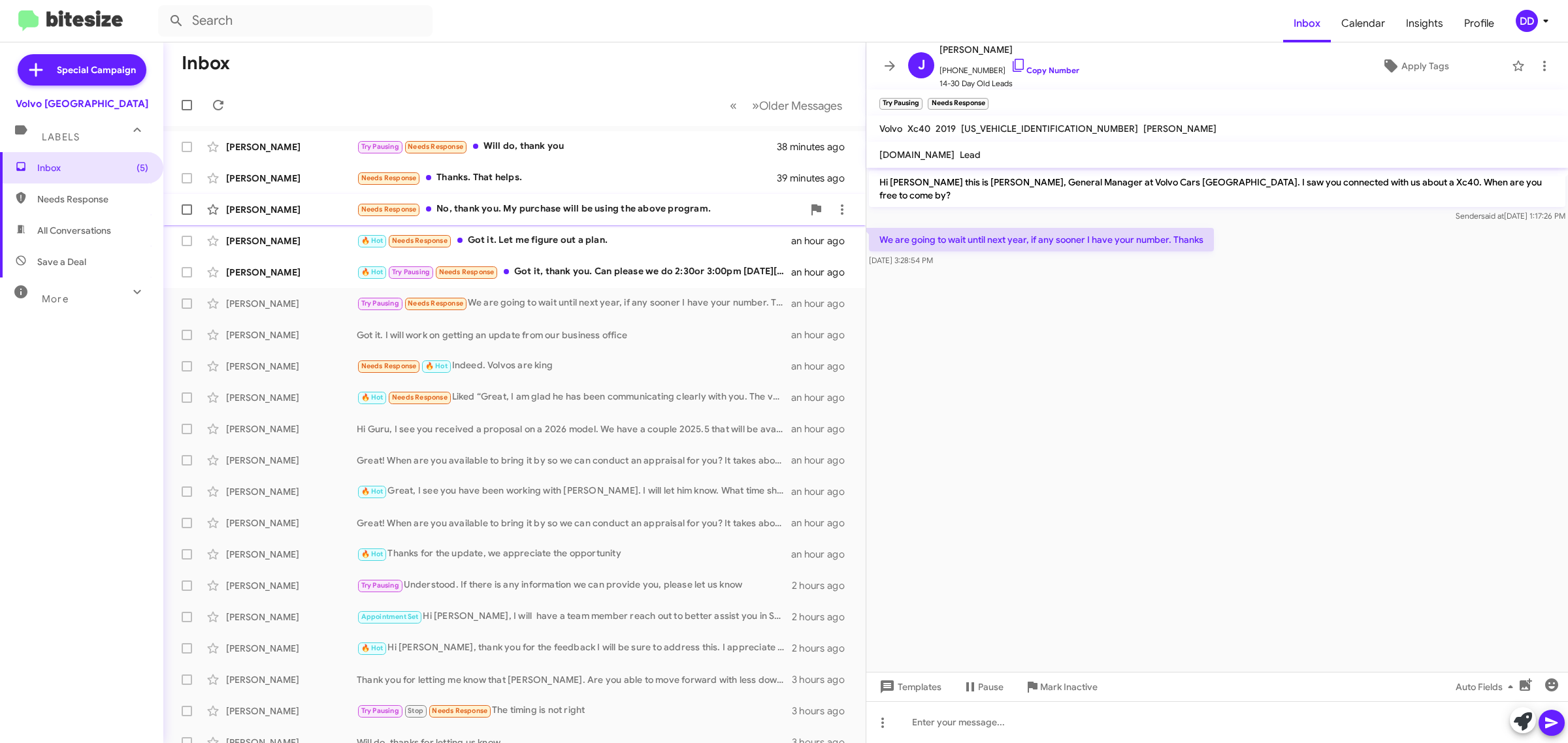
click at [576, 210] on div "Needs Response No, thank you. My purchase will be using the above program." at bounding box center [579, 209] width 446 height 15
